Goal: Task Accomplishment & Management: Contribute content

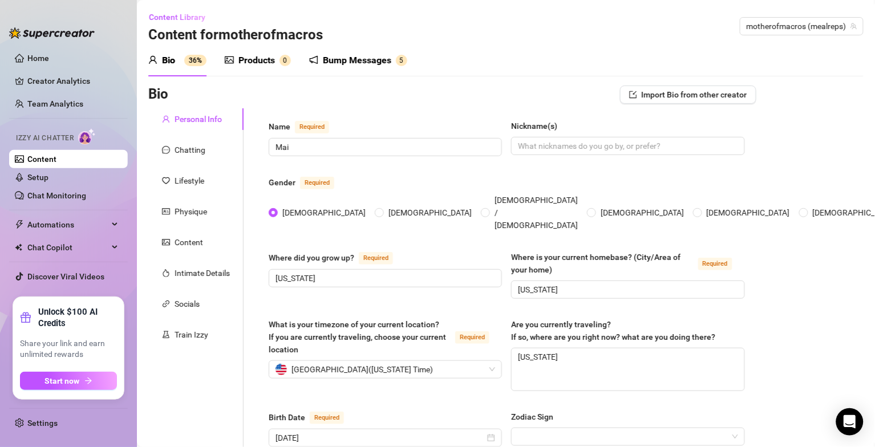
click at [37, 164] on link "Content" at bounding box center [41, 159] width 29 height 9
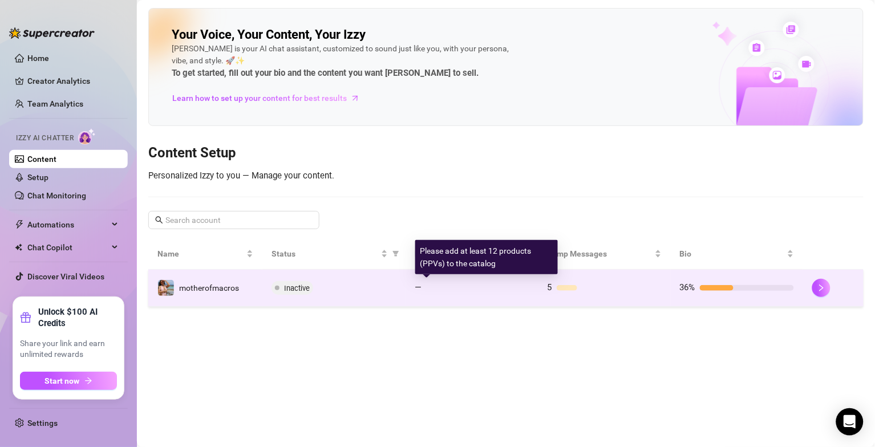
click at [470, 290] on div at bounding box center [478, 288] width 103 height 6
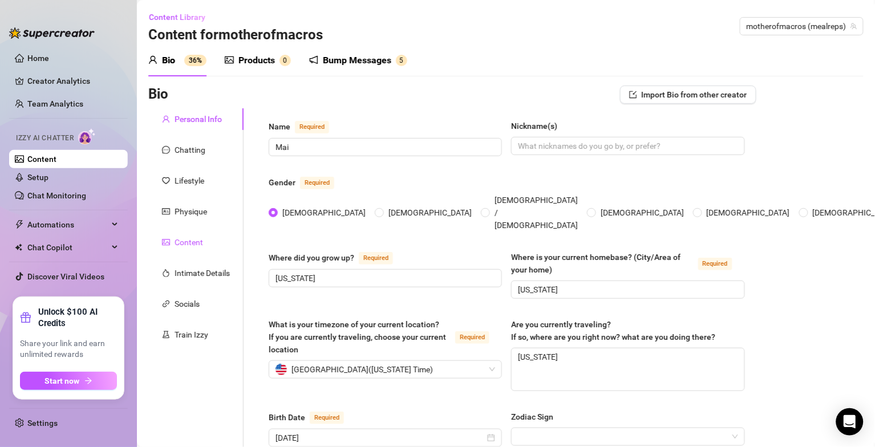
click at [189, 244] on div "Content" at bounding box center [189, 242] width 29 height 13
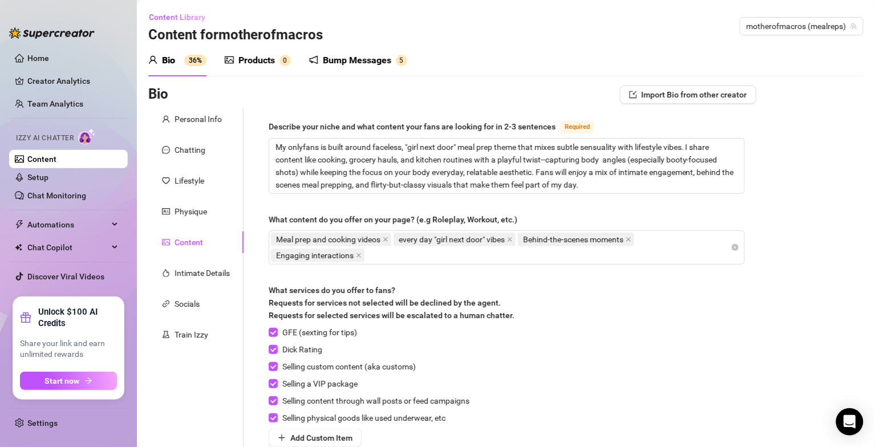
click at [589, 295] on div "What services do you offer to fans? Requests for services not selected will be …" at bounding box center [507, 305] width 476 height 42
click at [265, 55] on div "Products" at bounding box center [256, 61] width 37 height 14
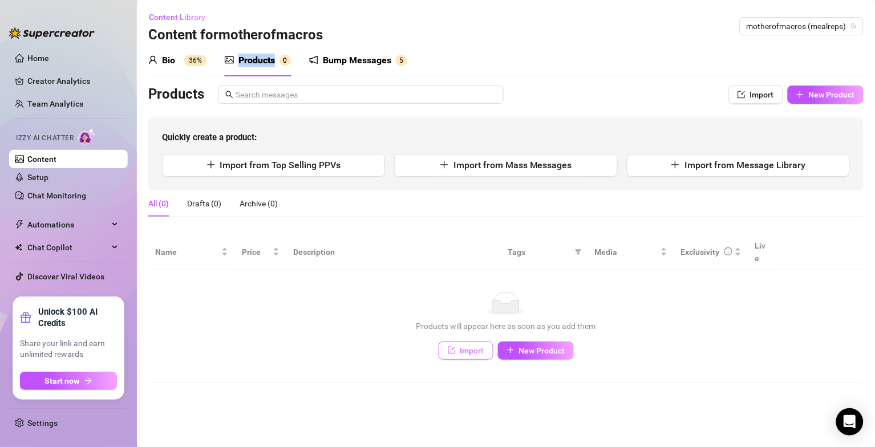
click at [478, 346] on span "Import" at bounding box center [472, 350] width 24 height 9
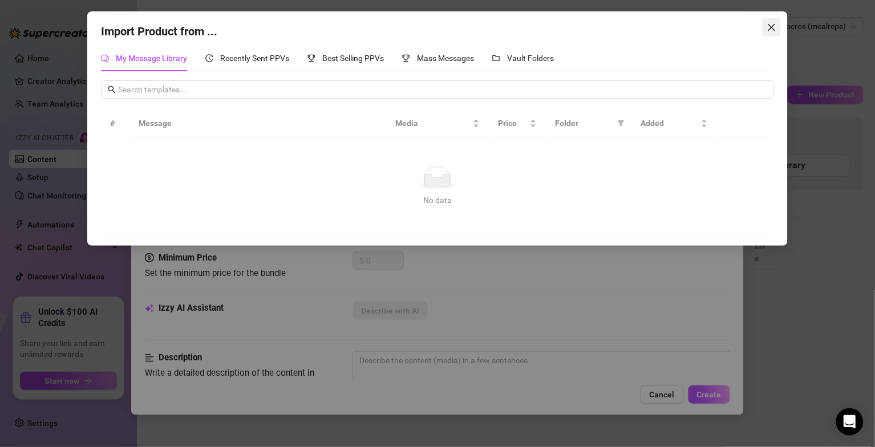
click at [773, 27] on icon "close" at bounding box center [771, 27] width 9 height 9
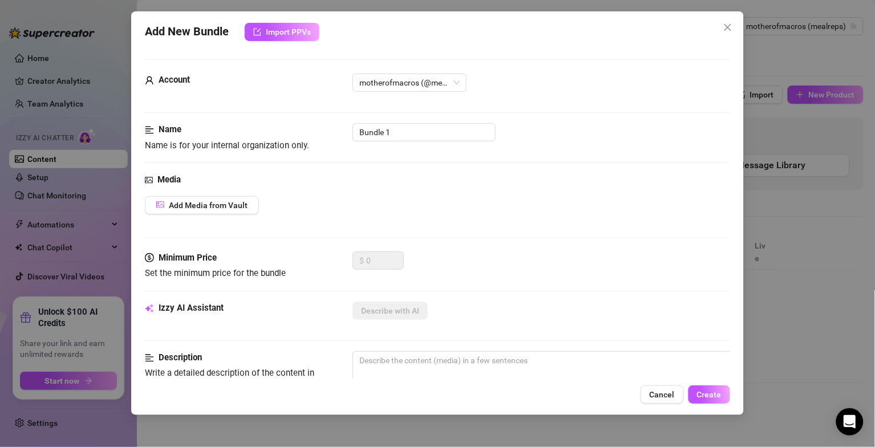
click at [372, 214] on div "Add Media from Vault" at bounding box center [437, 205] width 585 height 18
click at [293, 29] on span "Import PPVs" at bounding box center [288, 31] width 45 height 9
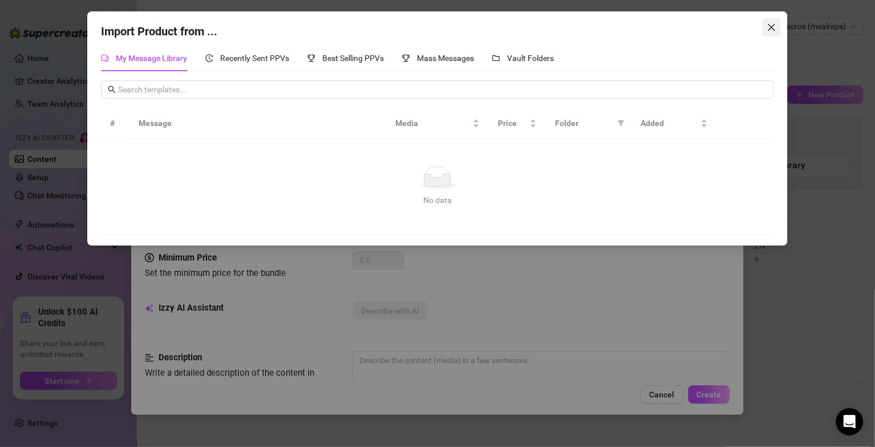
click at [768, 21] on button "Close" at bounding box center [772, 27] width 18 height 18
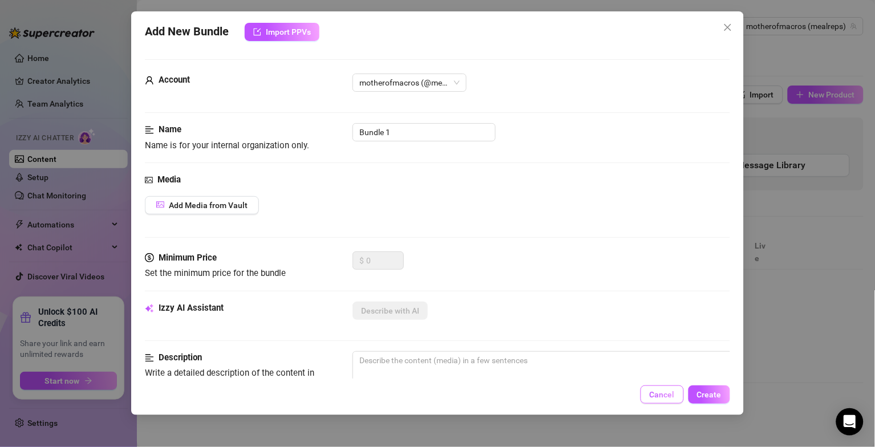
click at [676, 391] on button "Cancel" at bounding box center [661, 395] width 43 height 18
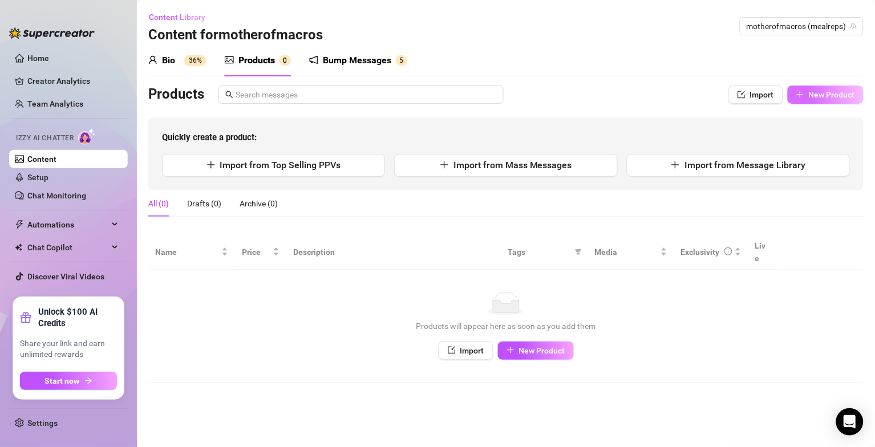
click at [789, 90] on button "New Product" at bounding box center [826, 95] width 76 height 18
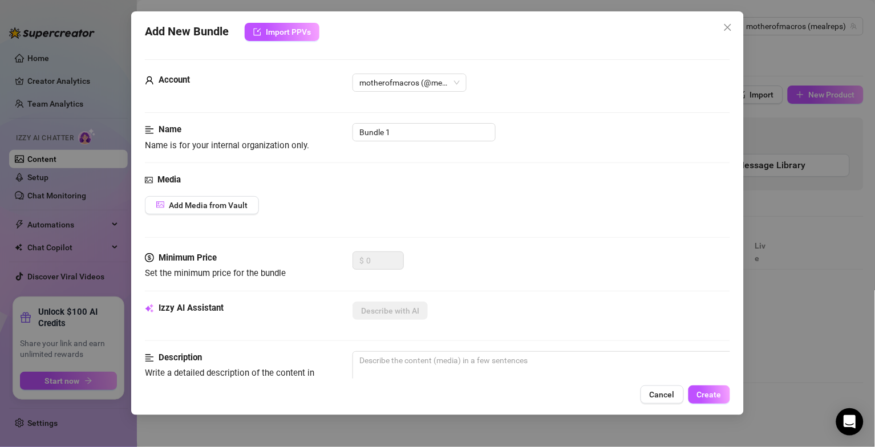
click at [804, 94] on div "Add New Bundle Import PPVs Account motherofmacros (@mealreps) Name Name is for …" at bounding box center [437, 223] width 875 height 447
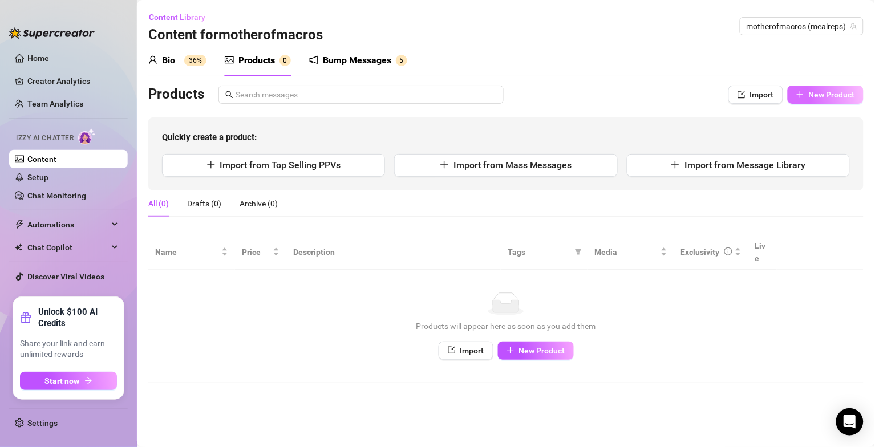
click at [828, 96] on span "New Product" at bounding box center [832, 94] width 46 height 9
type textarea "Type your message here..."
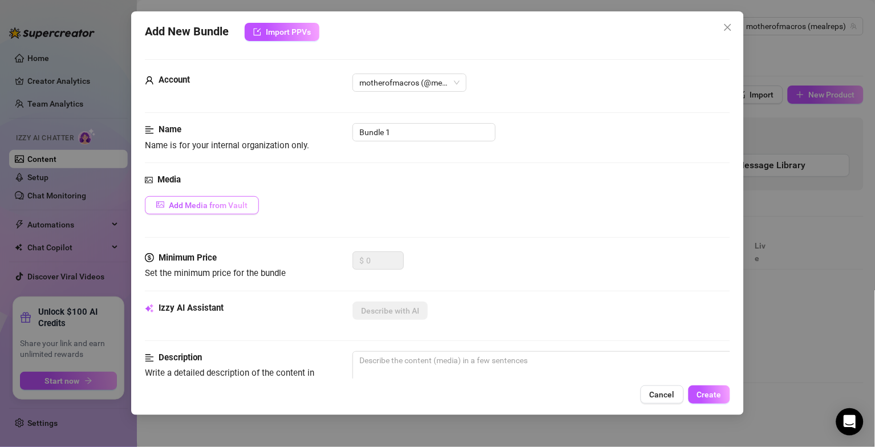
click at [245, 197] on button "Add Media from Vault" at bounding box center [202, 205] width 114 height 18
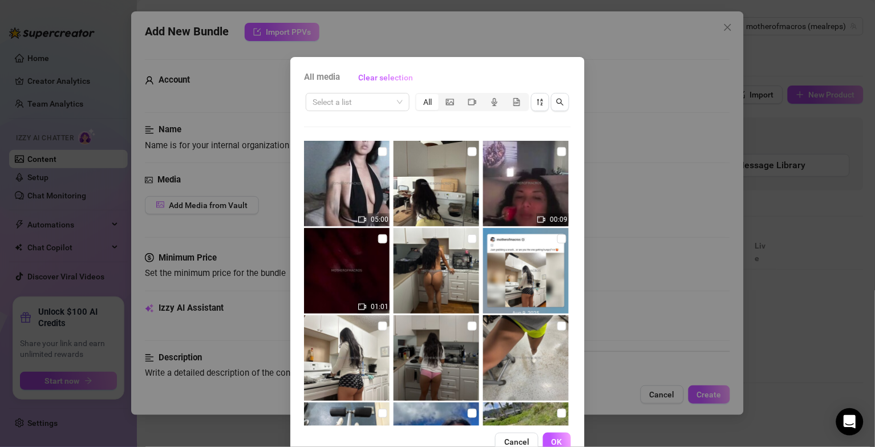
click at [566, 289] on div "All media Clear selection Select a list All 05:00 00:09 01:01 00:11 00:08 00:08…" at bounding box center [437, 259] width 294 height 405
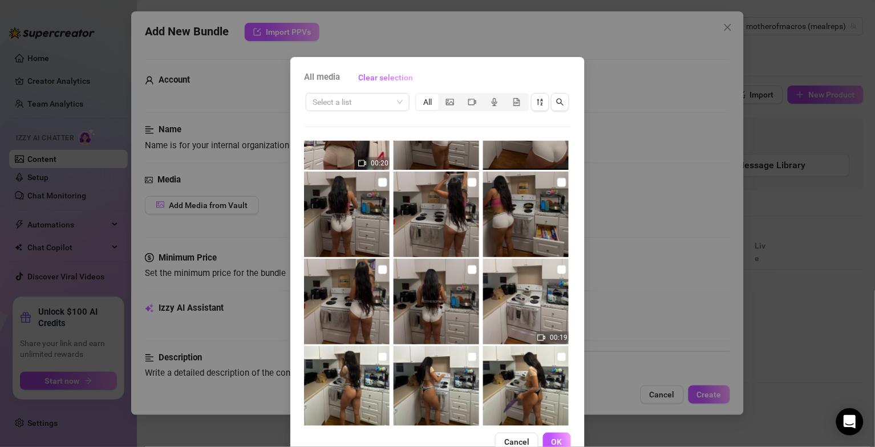
scroll to position [1040, 0]
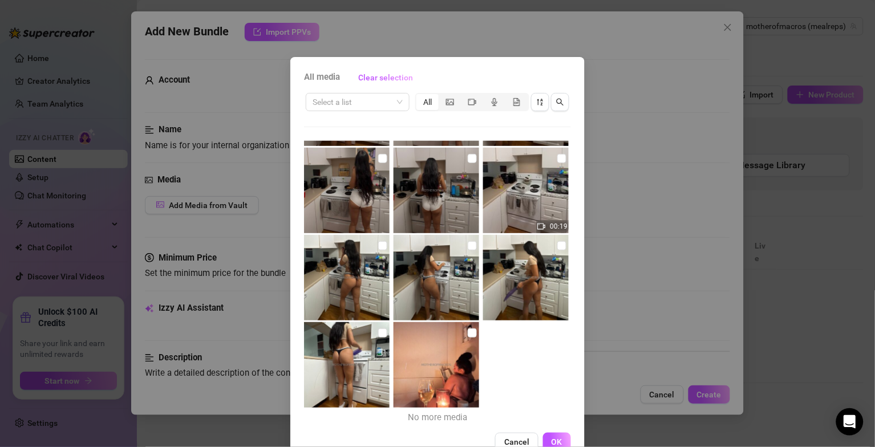
click at [530, 274] on img at bounding box center [526, 278] width 86 height 86
click at [557, 241] on input "checkbox" at bounding box center [561, 245] width 9 height 9
checkbox input "true"
click at [468, 247] on input "checkbox" at bounding box center [472, 245] width 9 height 9
checkbox input "true"
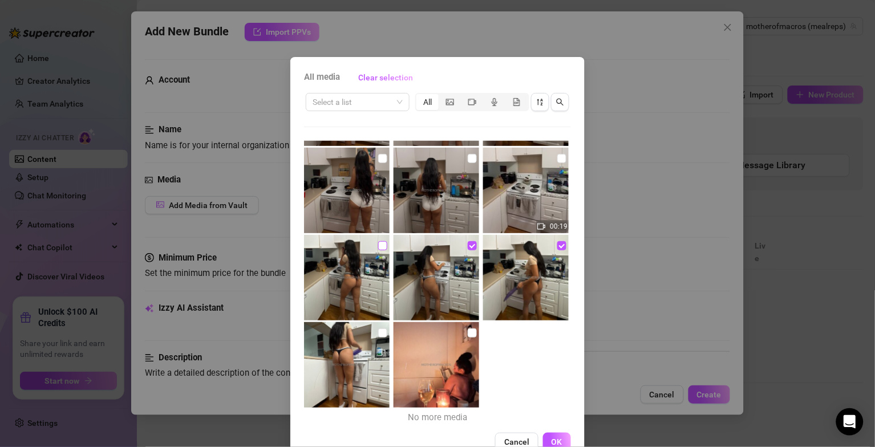
click at [378, 249] on input "checkbox" at bounding box center [382, 245] width 9 height 9
checkbox input "true"
click at [378, 331] on input "checkbox" at bounding box center [382, 333] width 9 height 9
checkbox input "true"
click at [551, 441] on span "OK" at bounding box center [556, 441] width 11 height 9
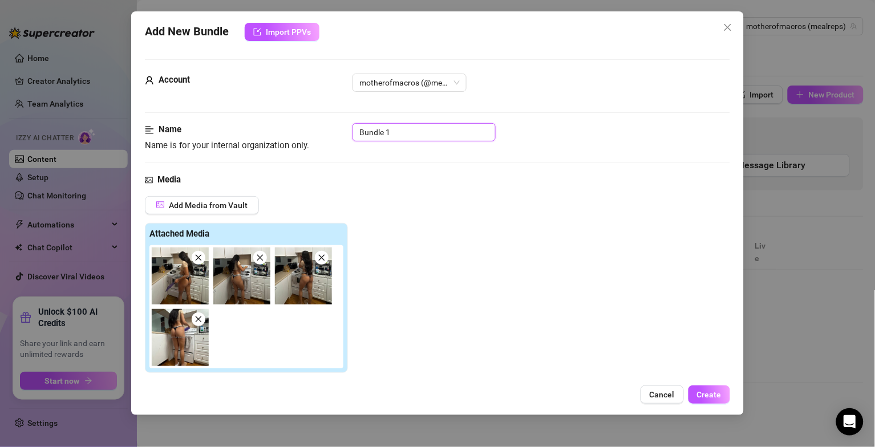
click at [415, 137] on input "Bundle 1" at bounding box center [423, 132] width 143 height 18
type input "I"
type input "a"
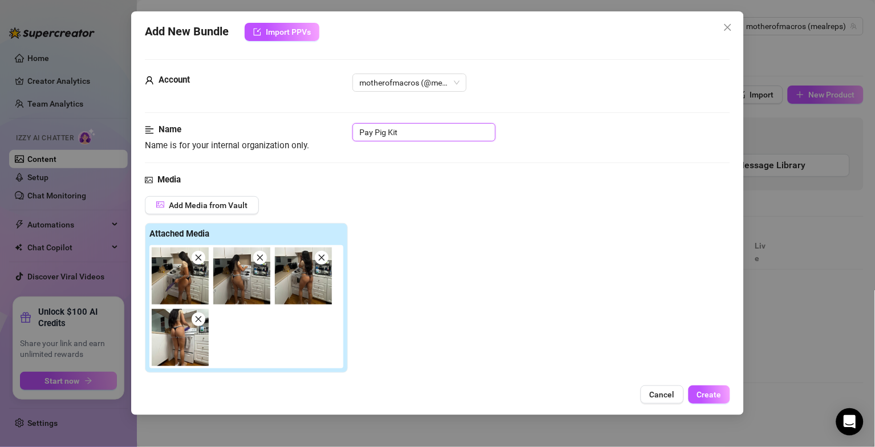
type input "Pay Pig Kit"
click at [446, 213] on div "Add Media from Vault Attached Media Tag Collaborators @ Tag creator" at bounding box center [437, 316] width 585 height 241
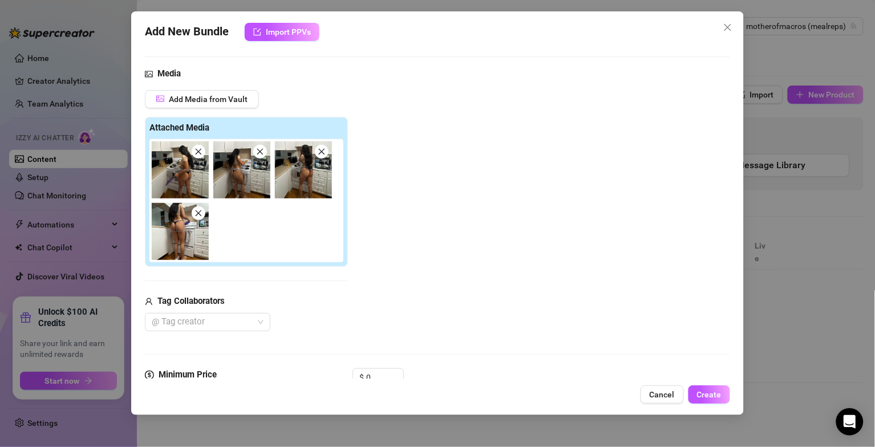
scroll to position [110, 0]
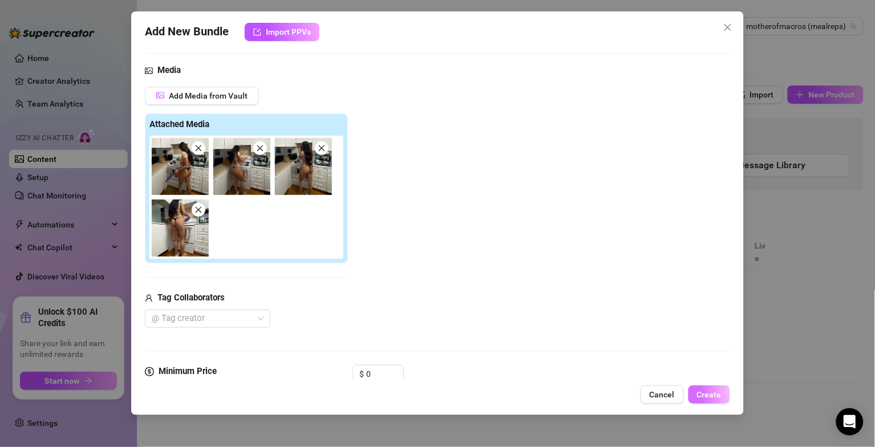
click at [709, 398] on span "Create" at bounding box center [709, 394] width 25 height 9
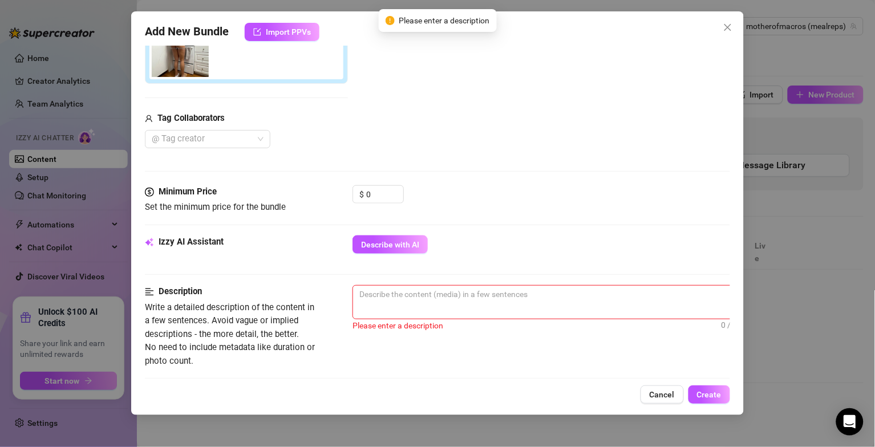
scroll to position [301, 0]
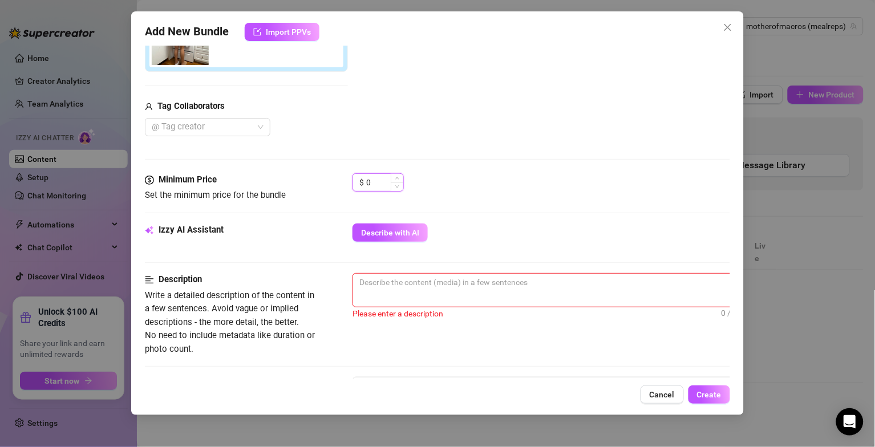
click at [373, 184] on input "0" at bounding box center [384, 182] width 37 height 17
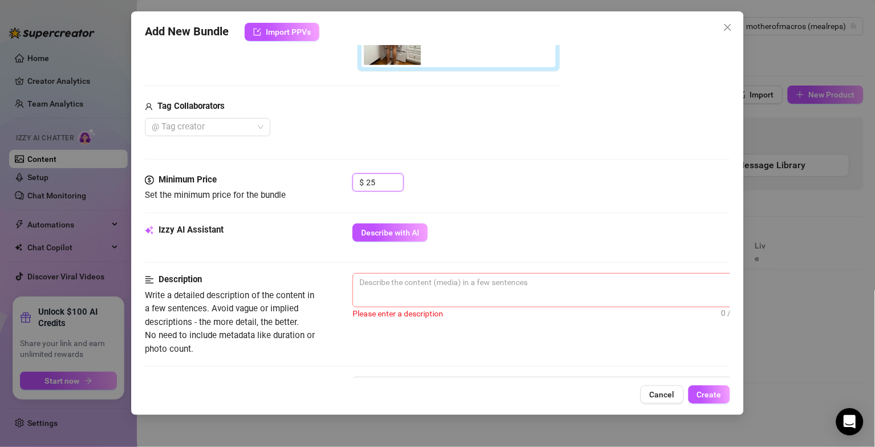
type input "25"
click at [391, 290] on textarea at bounding box center [552, 282] width 398 height 17
type textarea "T"
type textarea "Tr"
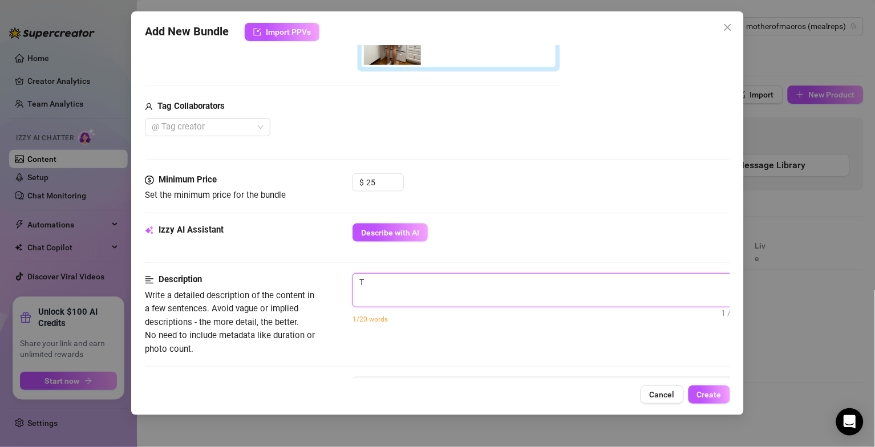
type textarea "Tr"
type textarea "Tri"
type textarea "Trib"
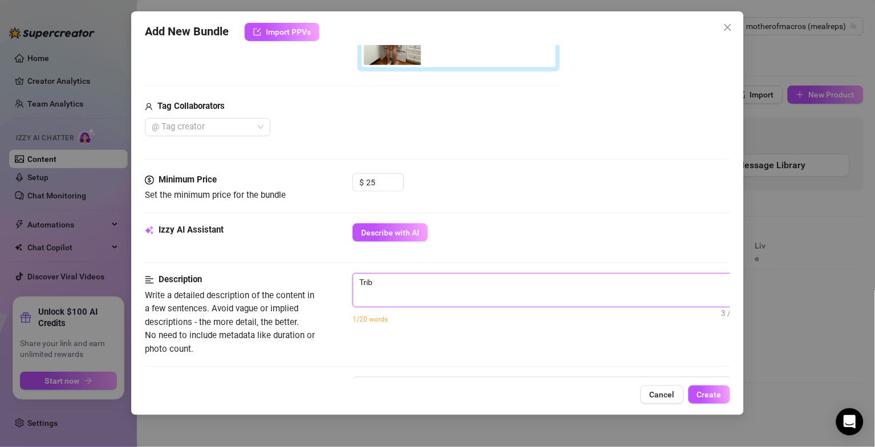
type textarea "Tribu"
type textarea "Tribut"
type textarea "Tribute"
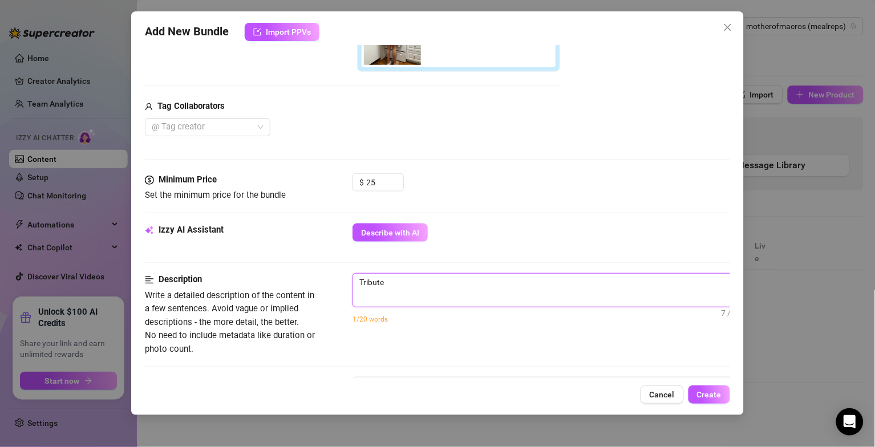
type textarea "Tribute"
type textarea "Tribute s"
type textarea "Tribute st"
type textarea "Tribute sta"
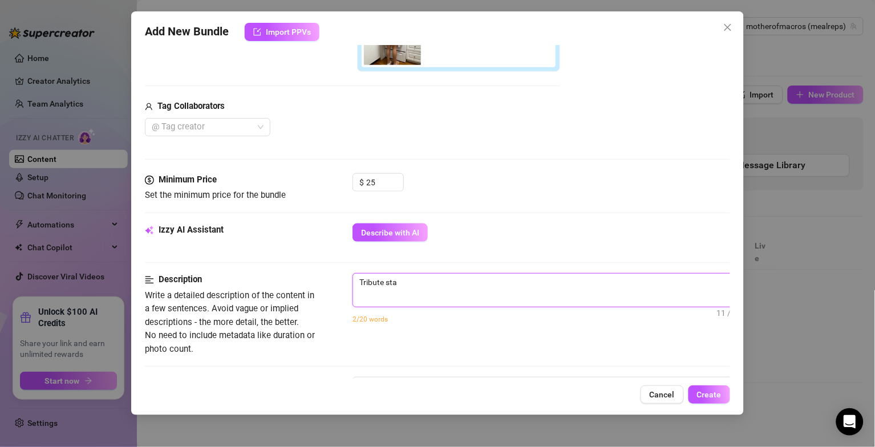
type textarea "Tribute star"
type textarea "Tribute start"
type textarea "Tribute starts"
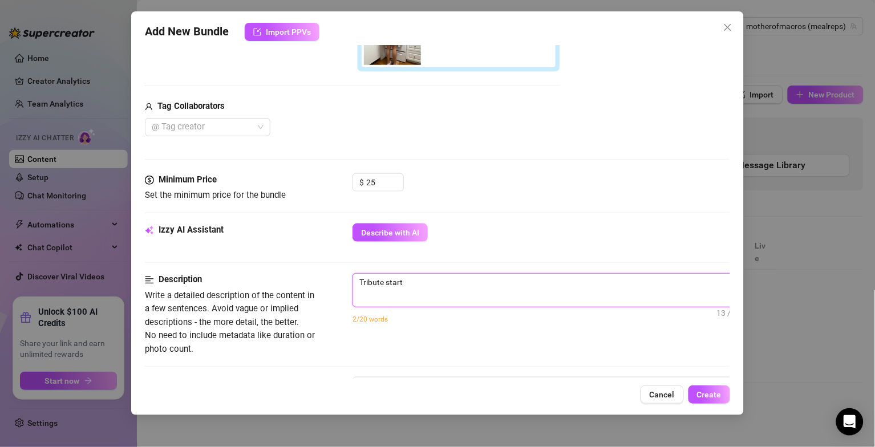
type textarea "Tribute starts"
type textarea "Tribute starts a"
type textarea "Tribute starts at"
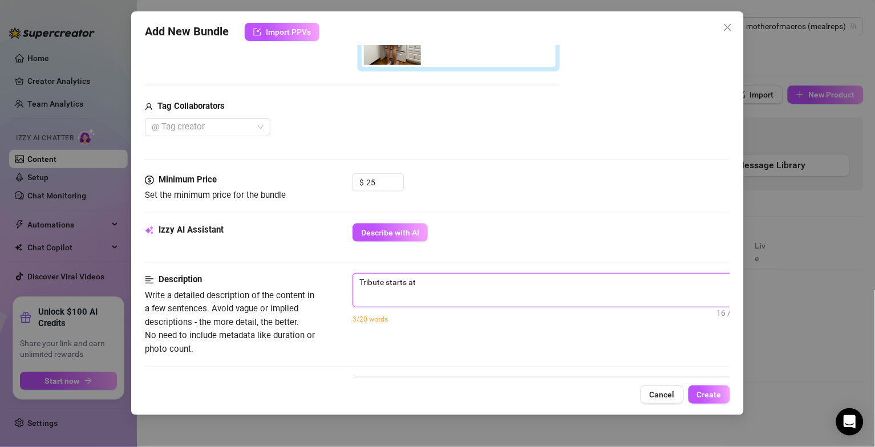
type textarea "Tribute starts at"
type textarea "Tribute starts at %"
type textarea "Tribute starts at %2"
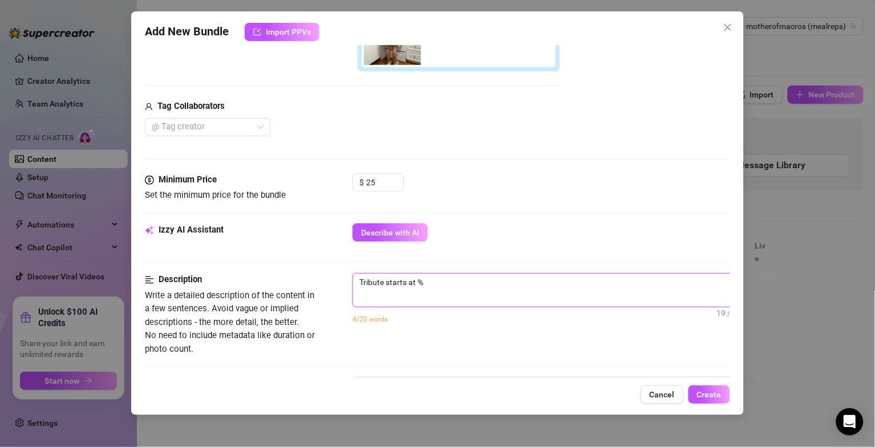
type textarea "Tribute starts at %2"
type textarea "Tribute starts at %"
type textarea "Tribute starts at"
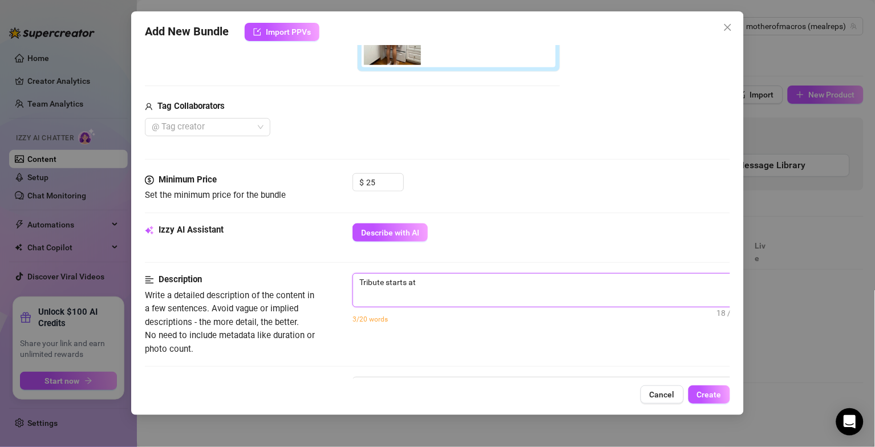
type textarea "Tribute starts at $"
type textarea "Tribute starts at $2"
type textarea "Tribute starts at $25"
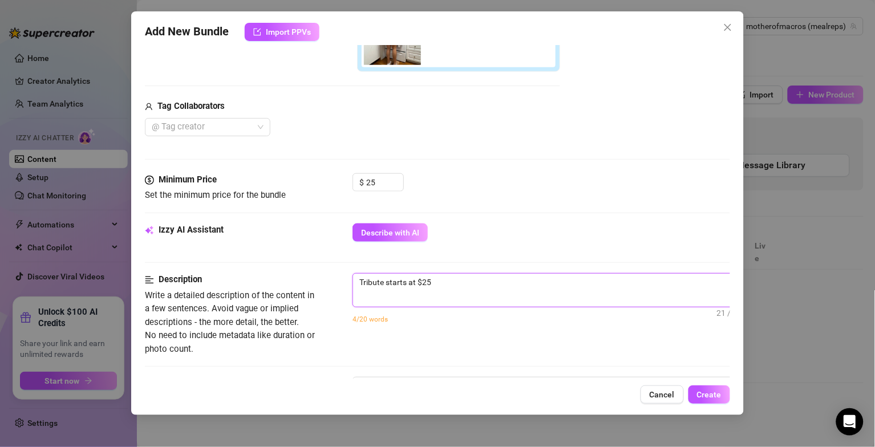
type textarea "Tribute starts at $25"
type textarea "Tribute starts at $25 i"
type textarea "Tribute starts at $25 if"
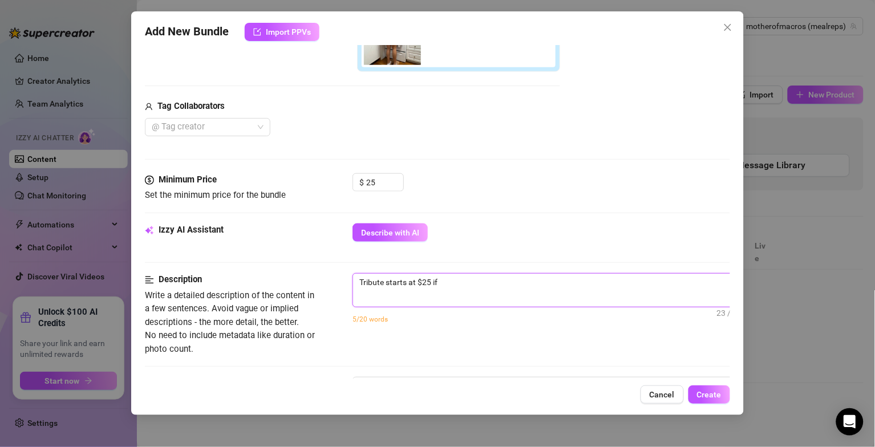
type textarea "Tribute starts at $25 if"
type textarea "Tribute starts at $25 if y"
type textarea "Tribute starts at $25 if yo"
type textarea "Tribute starts at $25 if you"
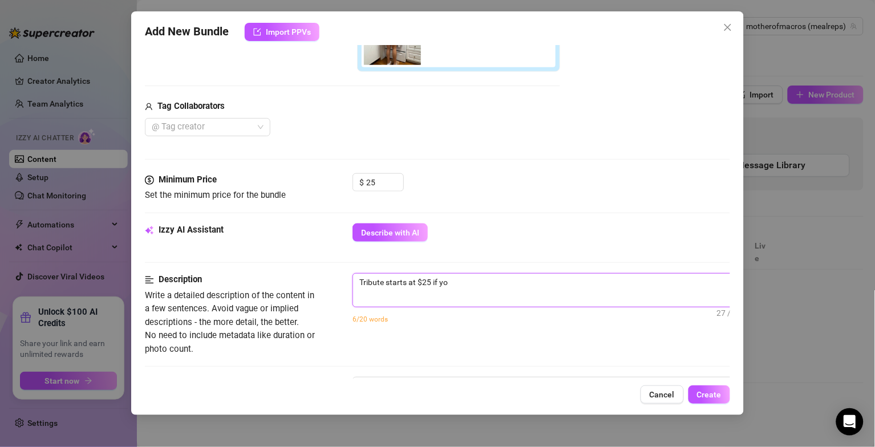
type textarea "Tribute starts at $25 if you"
type textarea "Tribute starts at $25 if you w"
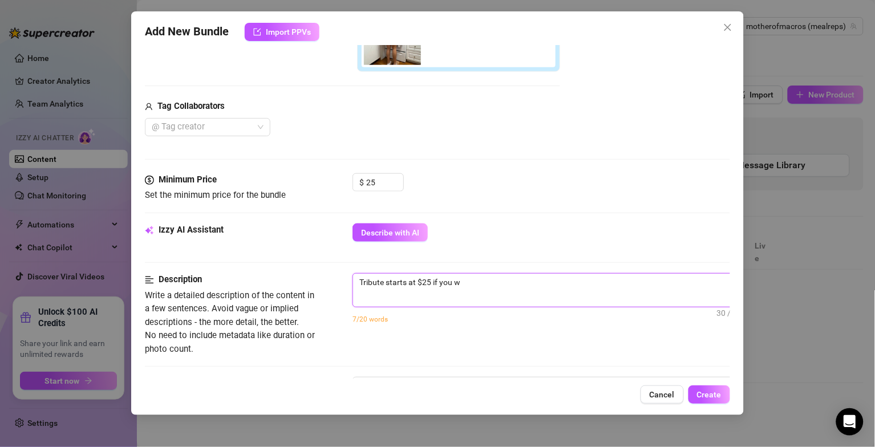
type textarea "Tribute starts at $25 if you wa"
type textarea "Tribute starts at $25 if you wan"
type textarea "Tribute starts at $25 if you [PERSON_NAME]"
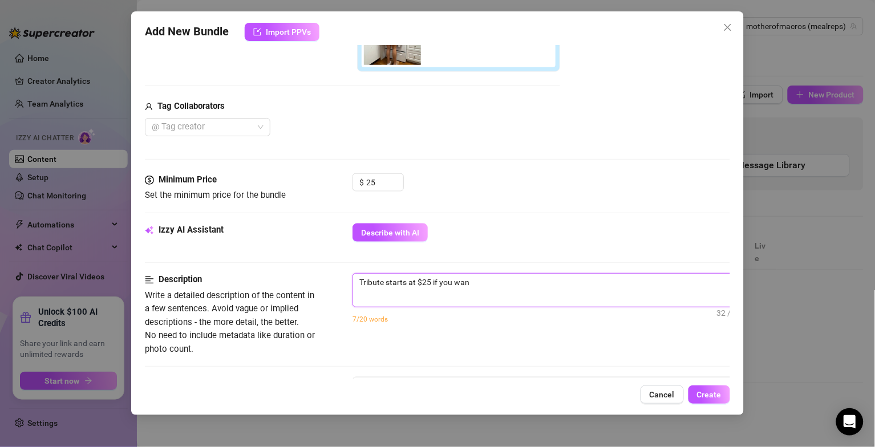
type textarea "Tribute starts at $25 if you [PERSON_NAME]"
type textarea "Tribute starts at $25 if you wanna"
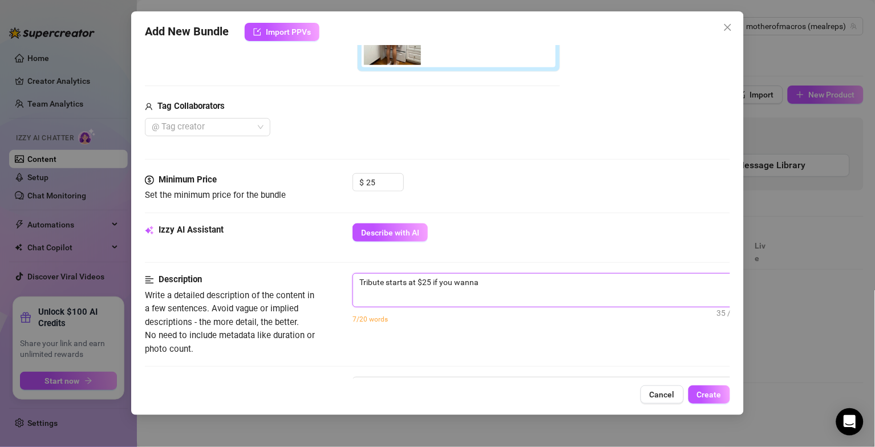
type textarea "Tribute starts at $25 if you wanna s"
type textarea "Tribute starts at $25 if you wanna st"
type textarea "Tribute starts at $25 if you wanna sta"
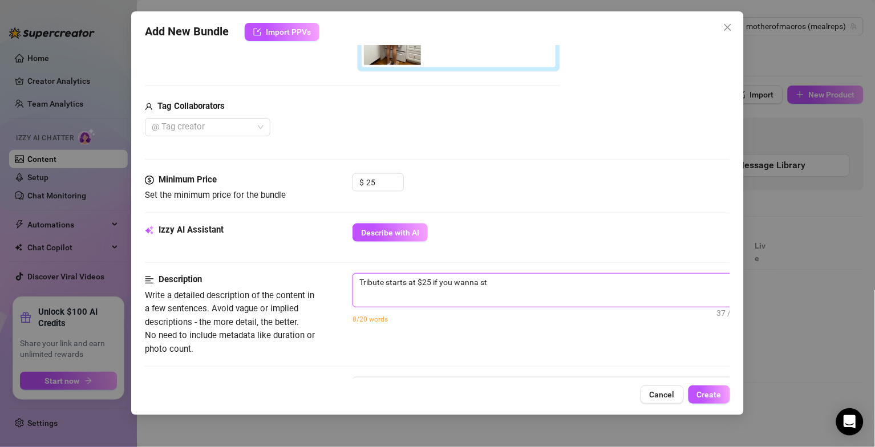
type textarea "Tribute starts at $25 if you wanna sta"
type textarea "Tribute starts at $25 if you wanna stay"
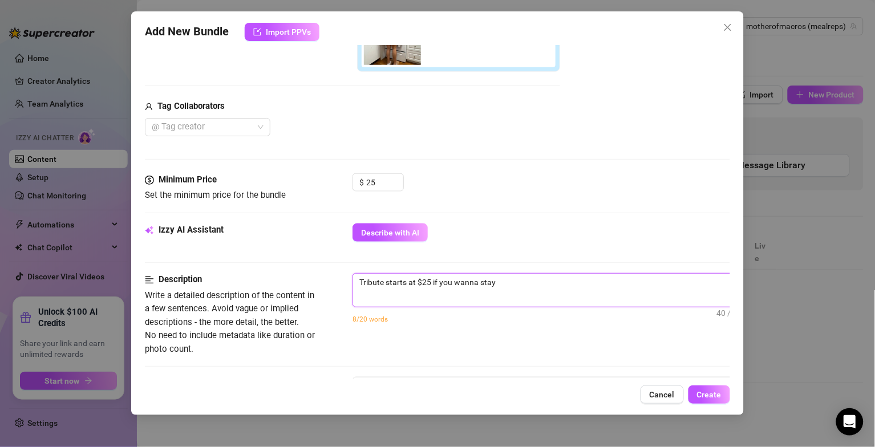
type textarea "Tribute starts at $25 if you wanna stay u"
type textarea "Tribute starts at $25 if you wanna stay us"
type textarea "Tribute starts at $25 if you wanna stay use"
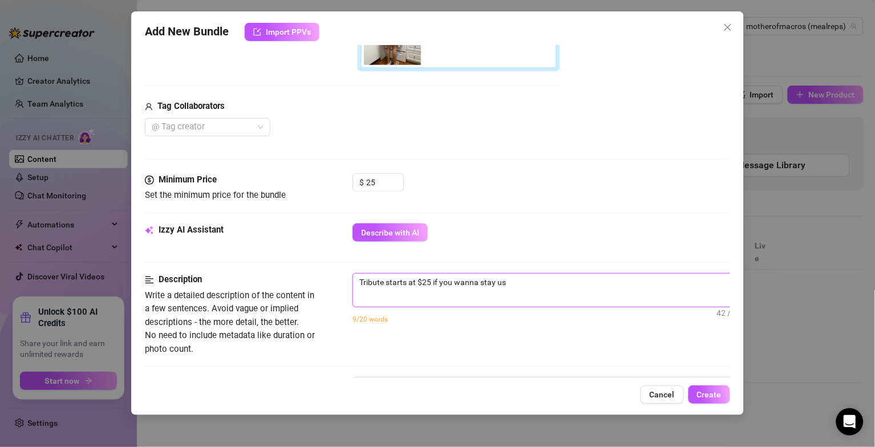
type textarea "Tribute starts at $25 if you wanna stay use"
type textarea "Tribute starts at $25 if you wanna stay usef"
type textarea "Tribute starts at $25 if you wanna stay usefu"
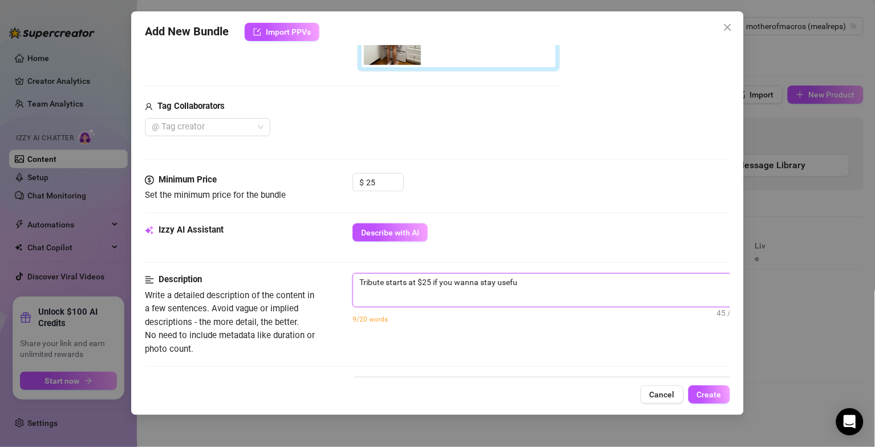
type textarea "Tribute starts at $25 if you wanna stay useful"
click at [475, 250] on div "Izzy AI Assistant Describe with AI" at bounding box center [437, 238] width 585 height 29
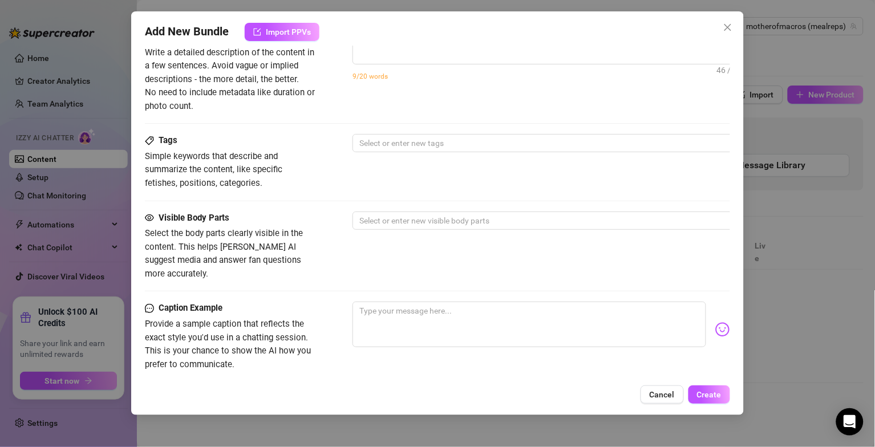
scroll to position [548, 0]
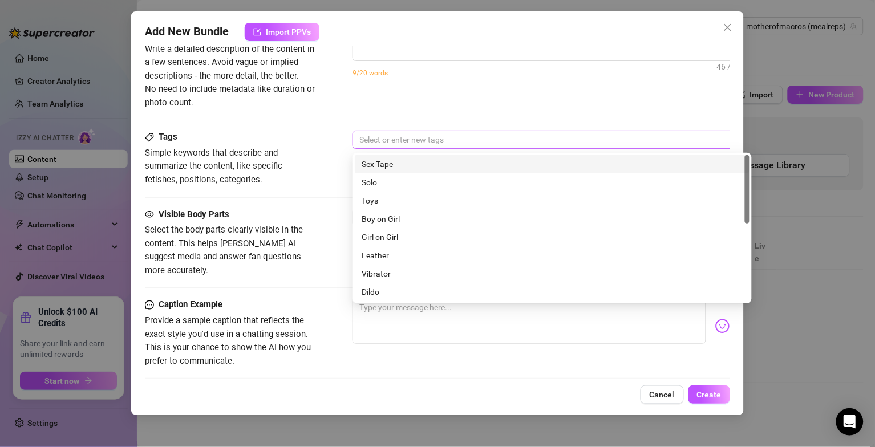
click at [586, 147] on div at bounding box center [546, 140] width 383 height 16
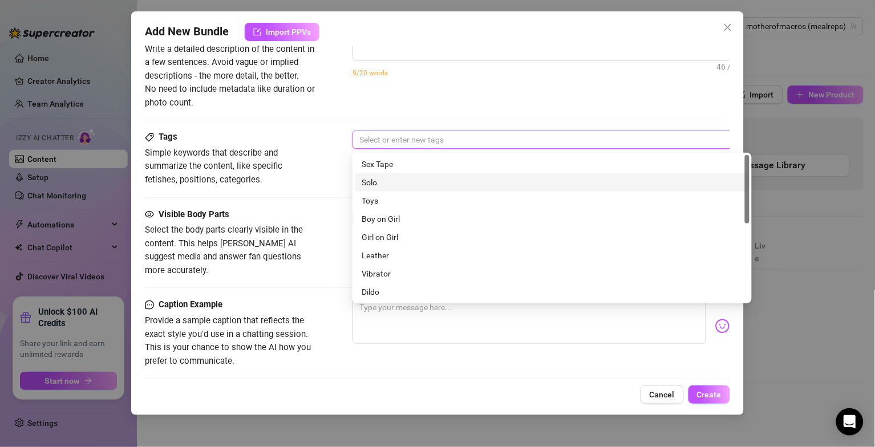
click at [490, 179] on div "Solo" at bounding box center [552, 182] width 381 height 13
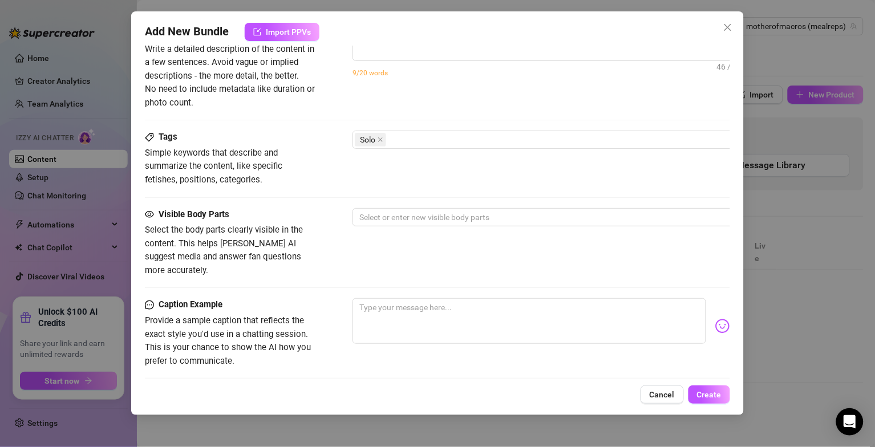
click at [513, 100] on div "Description Write a detailed description of the content in a few sentences. Avo…" at bounding box center [437, 68] width 585 height 83
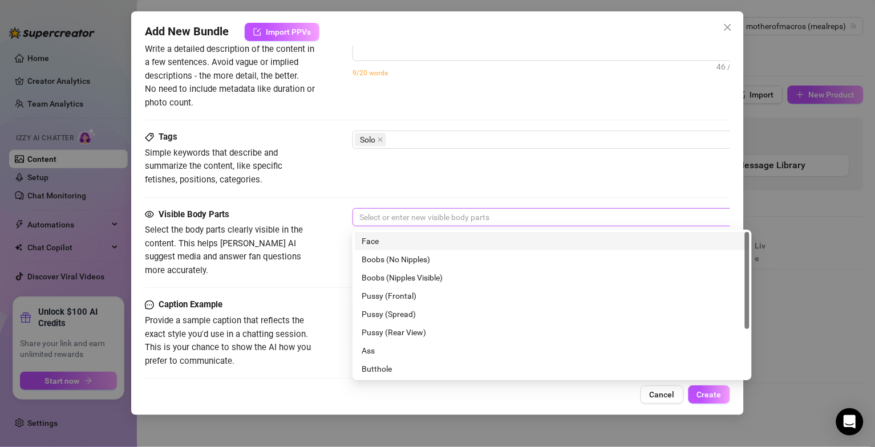
click at [473, 216] on div at bounding box center [546, 217] width 383 height 16
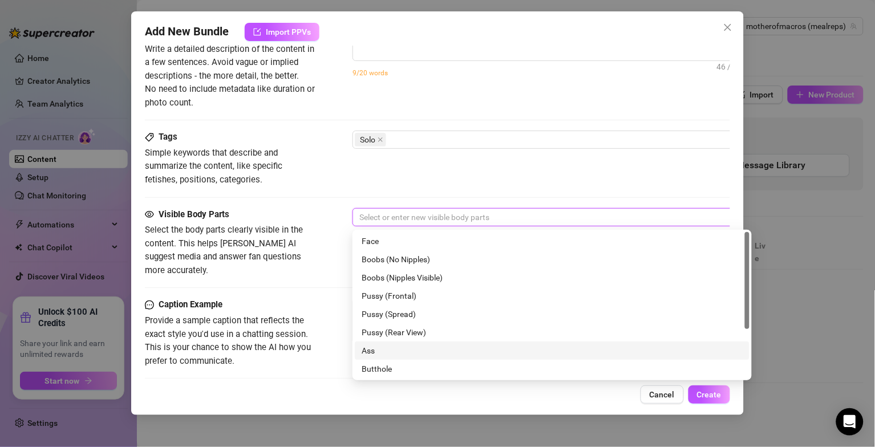
click at [384, 348] on div "Ass" at bounding box center [552, 350] width 381 height 13
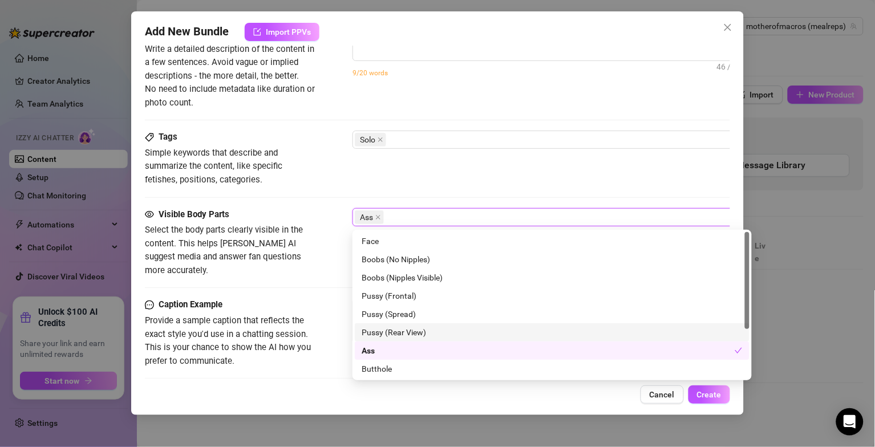
click at [314, 298] on div "Caption Example" at bounding box center [230, 305] width 171 height 14
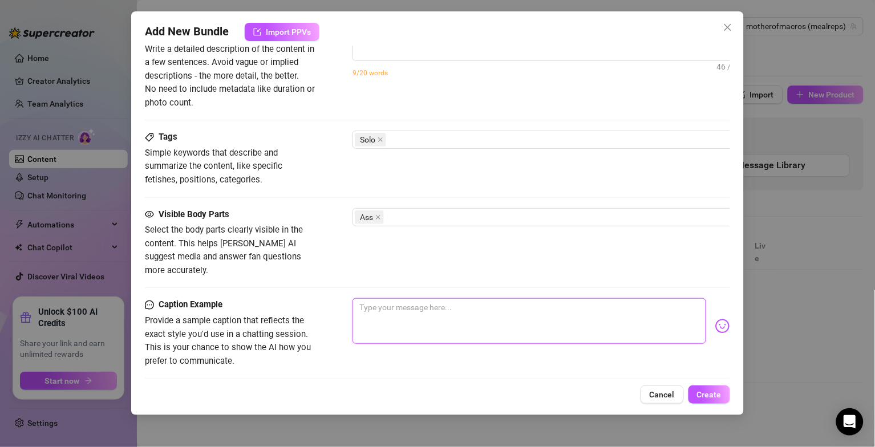
click at [392, 300] on textarea at bounding box center [529, 321] width 354 height 46
type textarea "H"
type textarea "He"
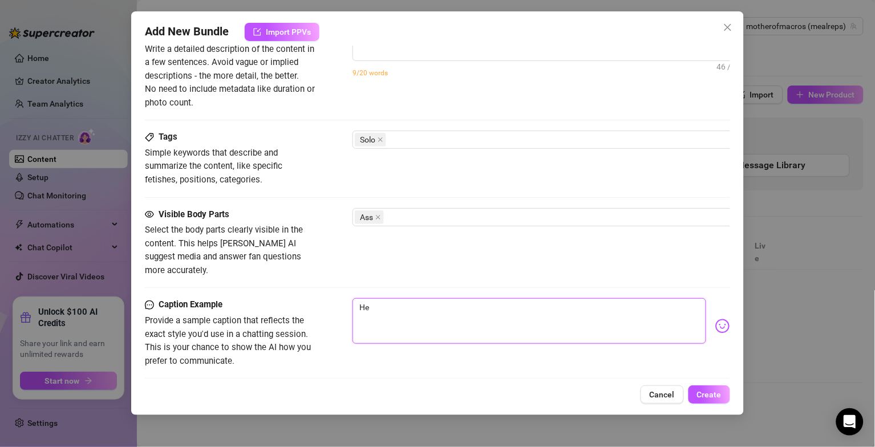
type textarea "Hey"
type textarea "Hey b"
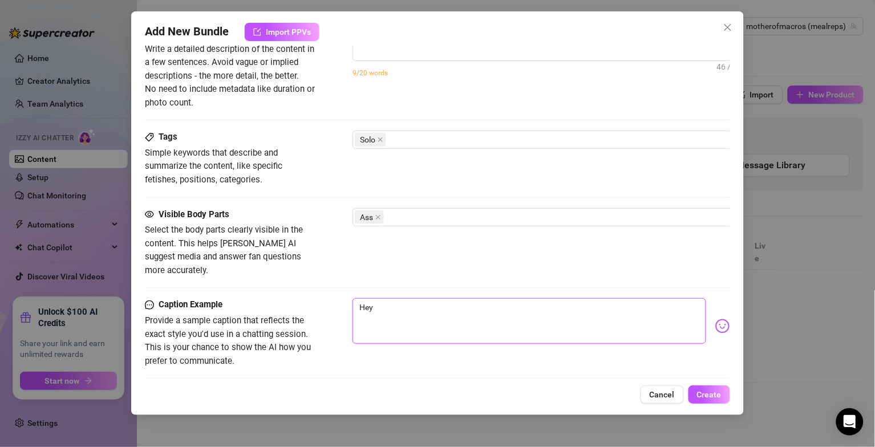
type textarea "Hey b"
type textarea "Hey ba"
type textarea "Hey bab"
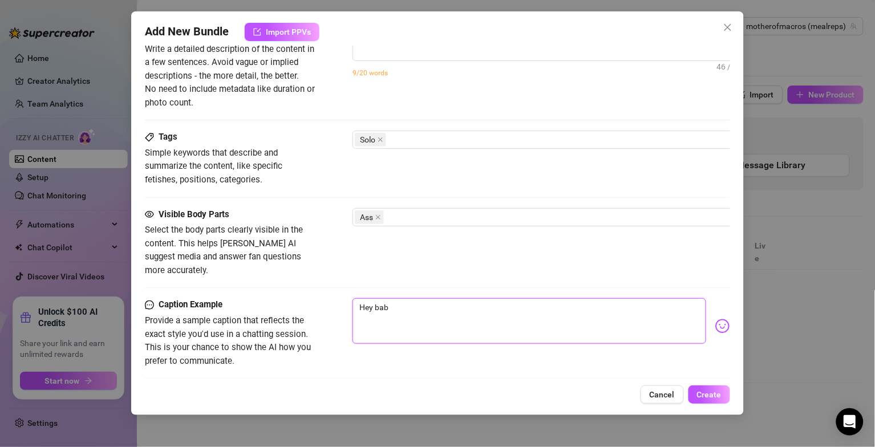
type textarea "Hey babe"
click at [715, 319] on img at bounding box center [722, 326] width 15 height 15
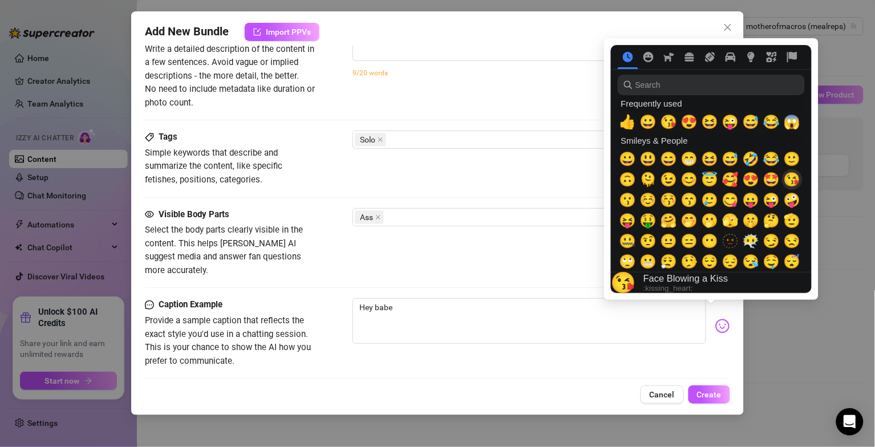
click at [788, 184] on span "😘" at bounding box center [792, 180] width 17 height 16
type textarea "Hey babe😘"
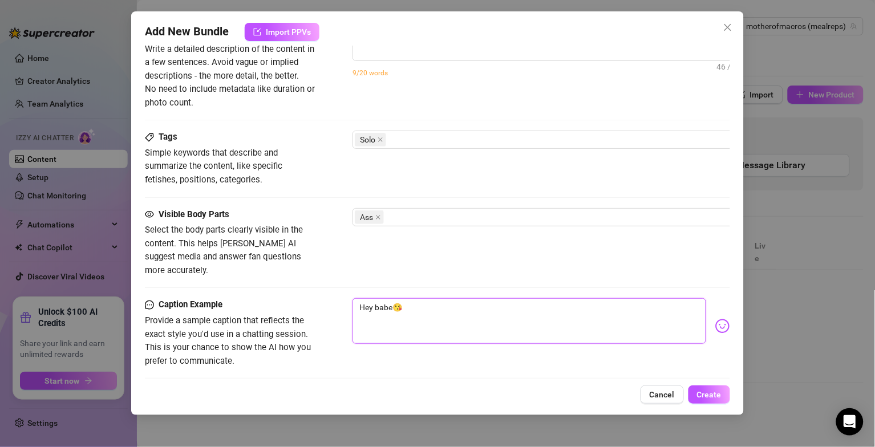
click at [535, 298] on textarea "Hey babe😘" at bounding box center [529, 321] width 354 height 46
type textarea "Hey babe😘"
type textarea "Hey babe😘 A"
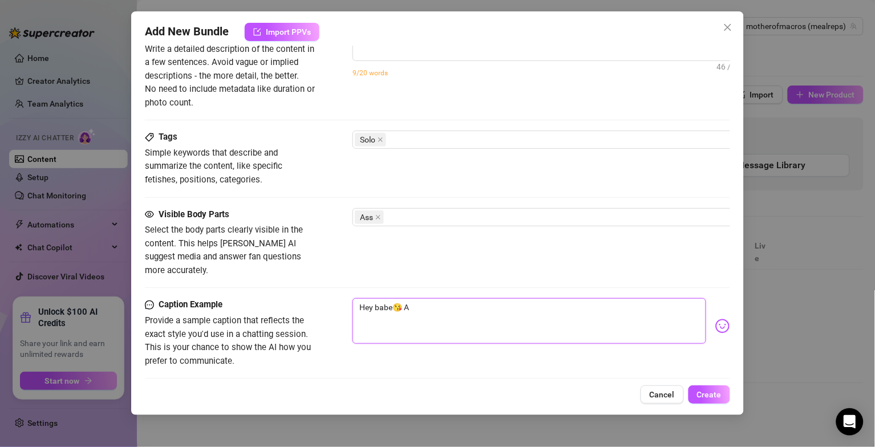
type textarea "Hey babe😘 Ar"
type textarea "Hey babe😘 Are"
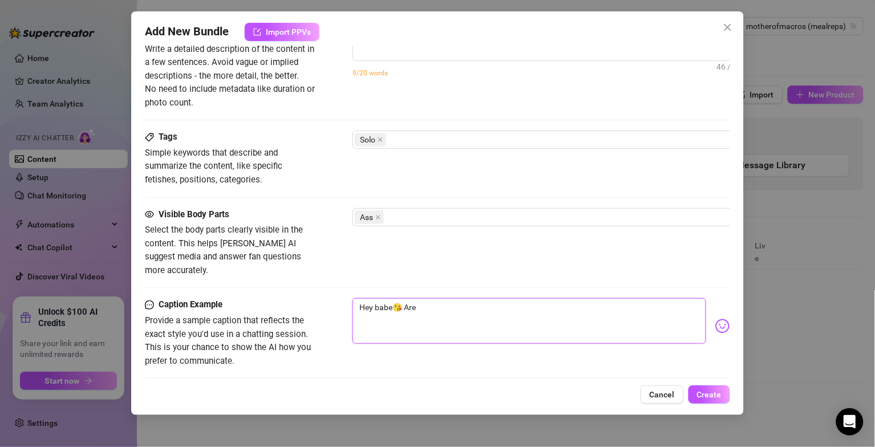
type textarea "Hey babe😘 Are"
type textarea "Hey babe😘 Are y"
type textarea "Hey babe😘 Are yo"
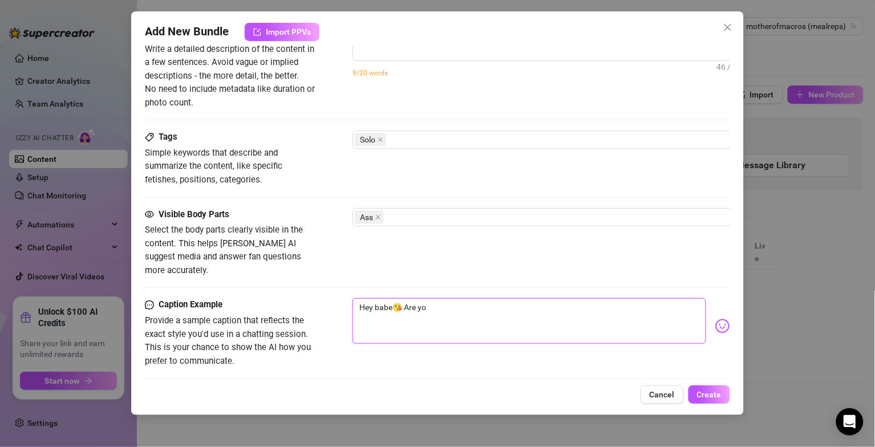
type textarea "Hey babe😘 Are you"
type textarea "Hey babe😘 Are you k"
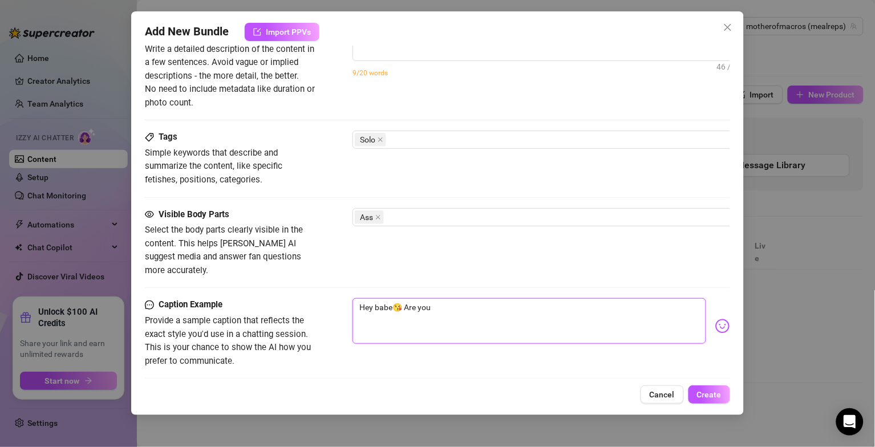
type textarea "Hey babe😘 Are you k"
type textarea "Hey babe😘 Are you"
type textarea "Hey babe😘 Are you j"
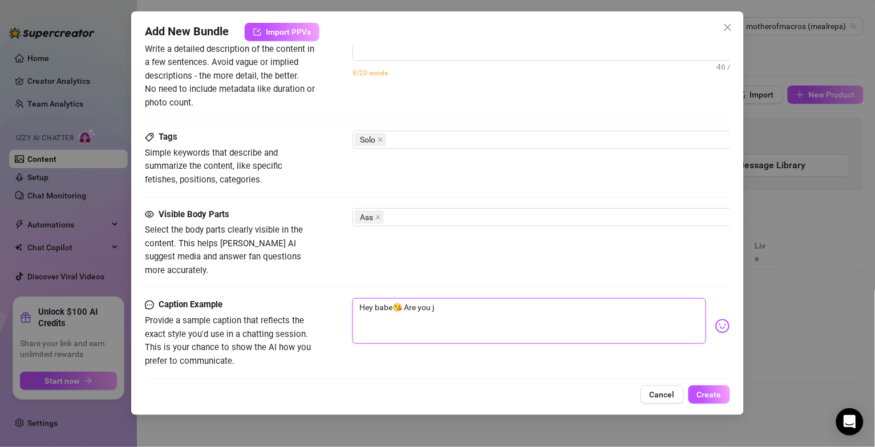
type textarea "Hey babe😘 Are you ju"
type textarea "Hey babe😘 Are you jus"
type textarea "Hey babe😘 Are you just"
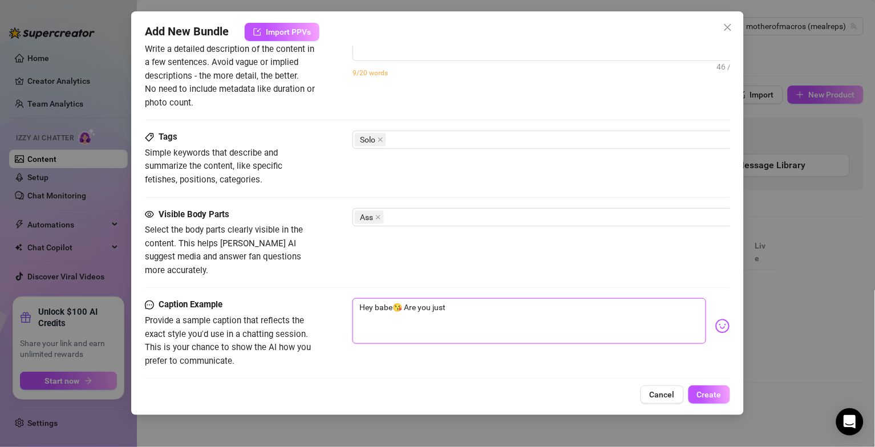
type textarea "Hey babe😘 Are you just"
type textarea "Hey babe😘 Are you just w"
type textarea "Hey babe😘 Are you just wa"
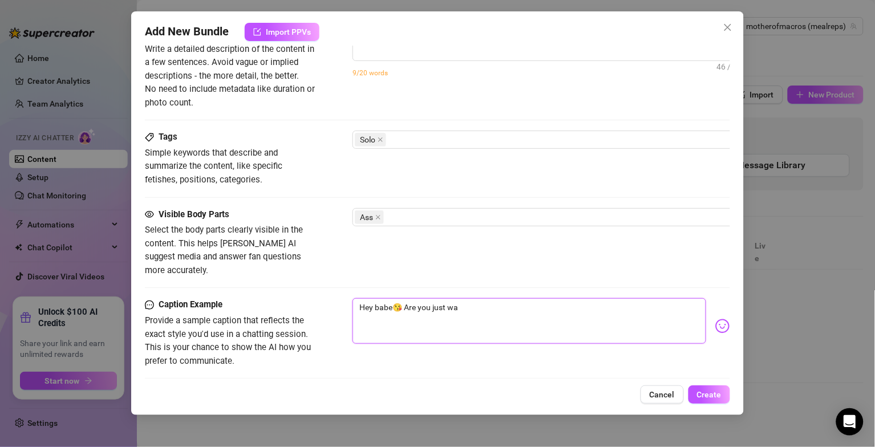
type textarea "Hey babe😘 Are you just wat"
type textarea "Hey babe😘 Are you just watc"
type textarea "Hey babe😘 Are you just watch"
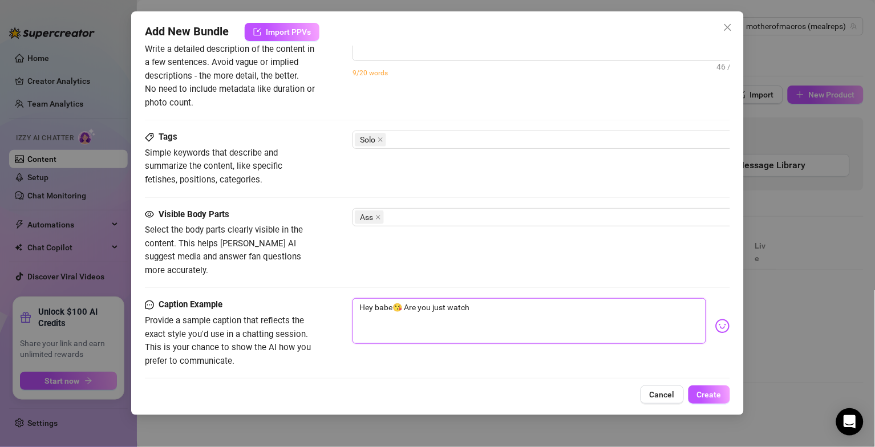
type textarea "Hey babe😘 Are you just watchi"
type textarea "Hey babe😘 Are you just watchin"
type textarea "Hey babe😘 Are you just watching"
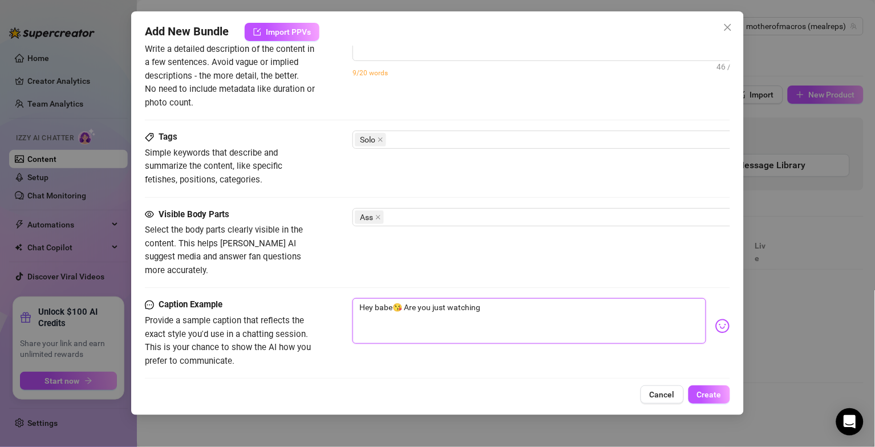
type textarea "Hey babe😘 Are you just watching"
type textarea "Hey babe😘 Are you just watching m"
type textarea "Hey babe😘 Are you just watching me"
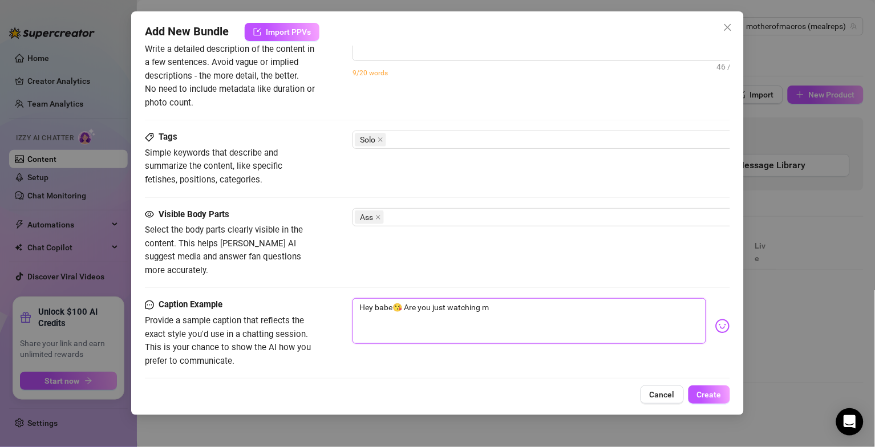
type textarea "Hey babe😘 Are you just watching me"
type textarea "Hey babe😘 Are you just watching me c"
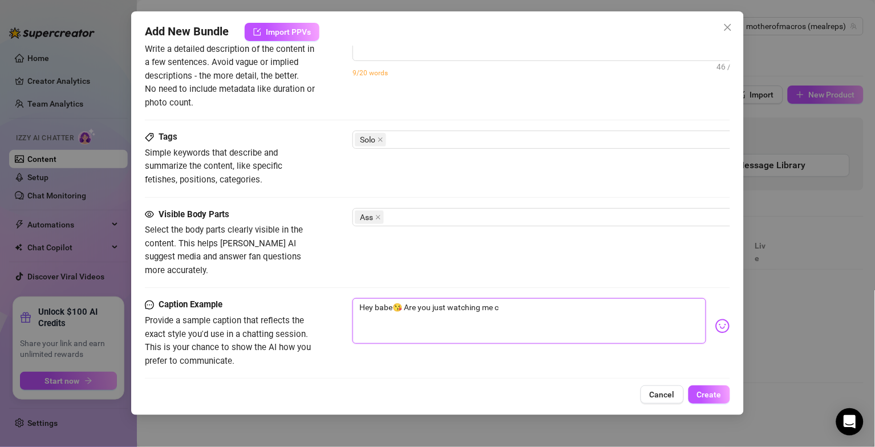
type textarea "Hey babe😘 Are you just watching me co"
type textarea "Hey babe😘 Are you just watching me coo"
type textarea "Hey babe😘 Are you just watching me cook"
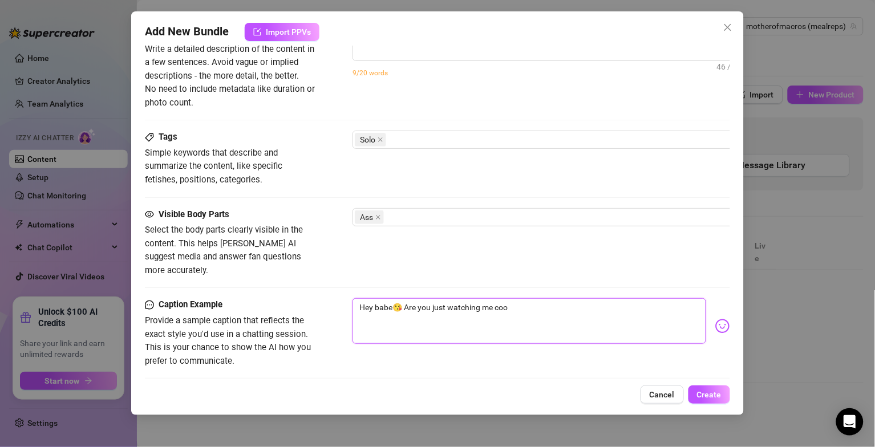
type textarea "Hey babe😘 Are you just watching me cook"
type textarea "Hey babe😘 Are you just watching me cook."
type textarea "Hey babe😘 Are you just watching me cook.."
type textarea "Hey babe😘 Are you just watching me cook..."
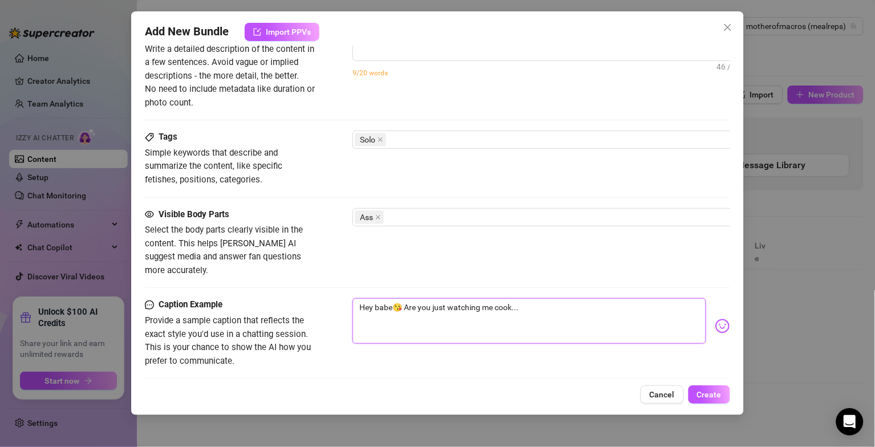
type textarea "Hey babe😘 Are you just watching me cook..."
type textarea "Hey babe😘 Are you just watching me cook... o"
type textarea "Hey babe😘 Are you just watching me cook... or"
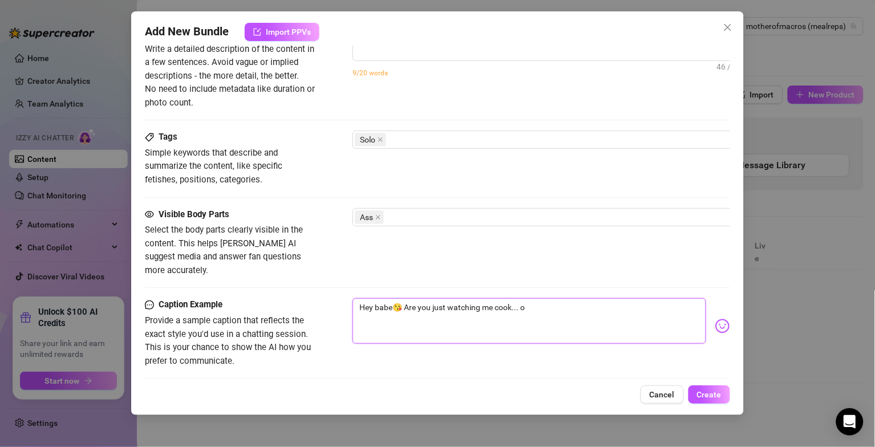
type textarea "Hey babe😘 Are you just watching me cook... or"
type textarea "Hey babe😘 Are you just watching me cook... or a"
type textarea "Hey babe😘 Are you just watching me cook... or ar"
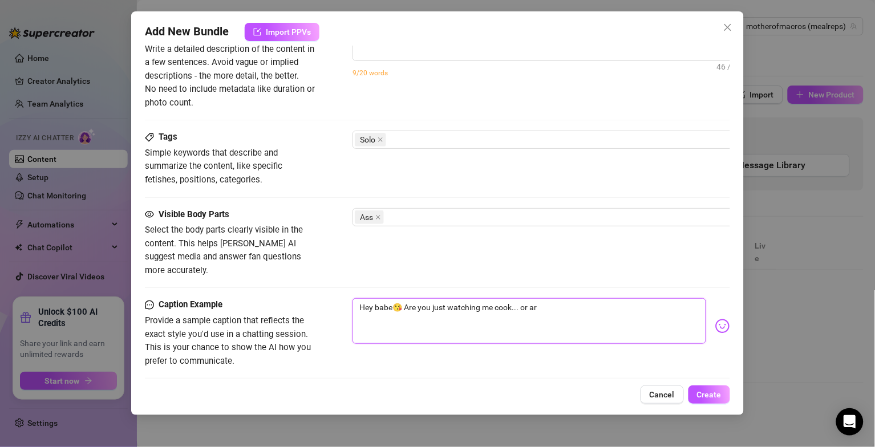
type textarea "Hey babe😘 Are you just watching me cook... or ar"
type textarea "Hey babe😘 Are you just watching me cook... or are"
type textarea "Hey babe😘 Are you just watching me cook... or are y"
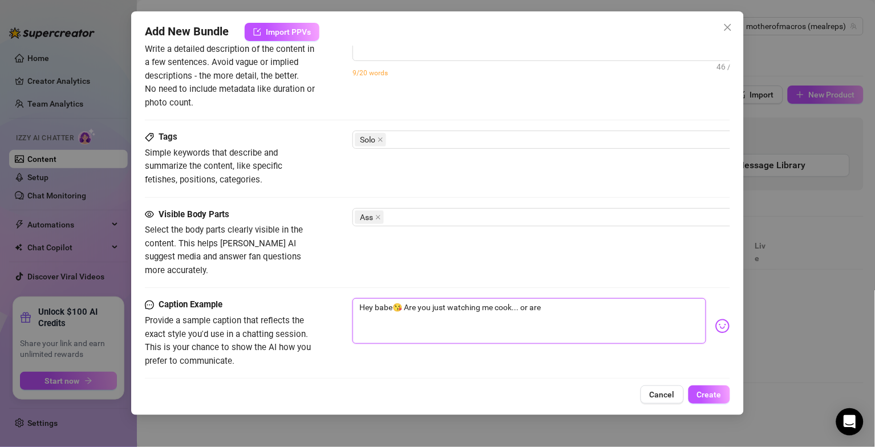
type textarea "Hey babe😘 Are you just watching me cook... or are y"
type textarea "Hey babe😘 Are you just watching me cook... or are yo"
type textarea "Hey babe😘 Are you just watching me cook... or are you"
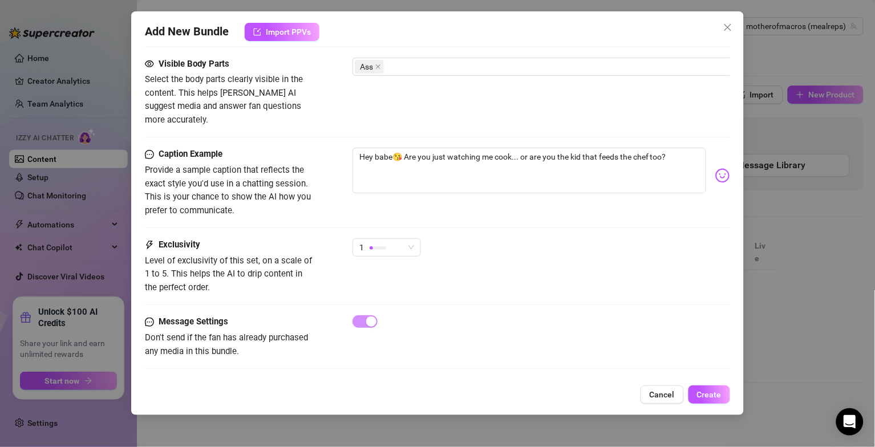
click at [256, 283] on div "Exclusivity Level of exclusivity of this set, on a scale of 1 to 5. This helps …" at bounding box center [437, 276] width 585 height 77
click at [724, 394] on button "Create" at bounding box center [709, 395] width 42 height 18
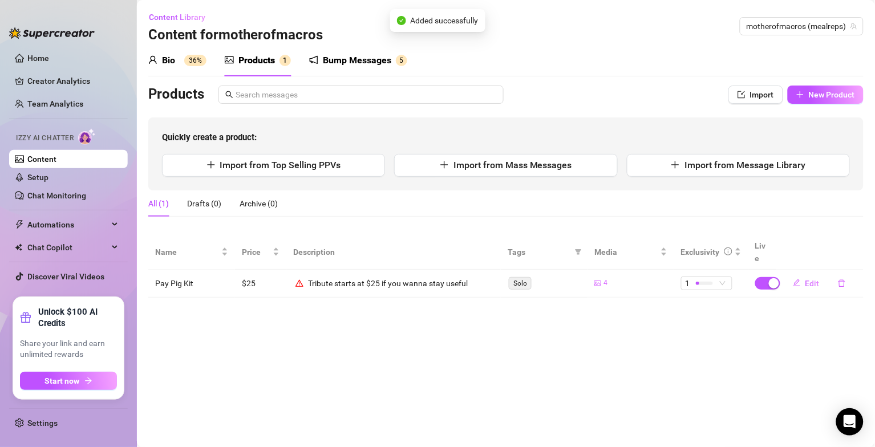
click at [522, 225] on div "All (1) Drafts (0) Archive (0)" at bounding box center [505, 207] width 715 height 35
click at [332, 277] on div "Tribute starts at $25 if you wanna stay useful" at bounding box center [388, 283] width 160 height 13
click at [809, 279] on span "Edit" at bounding box center [812, 283] width 14 height 9
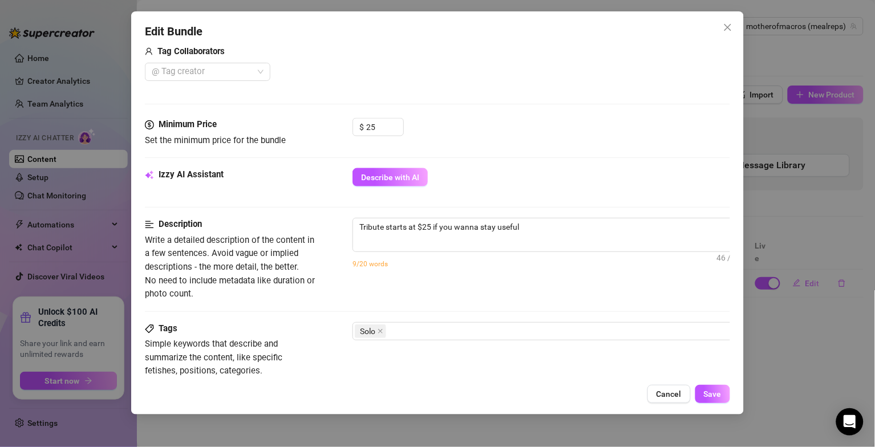
scroll to position [383, 0]
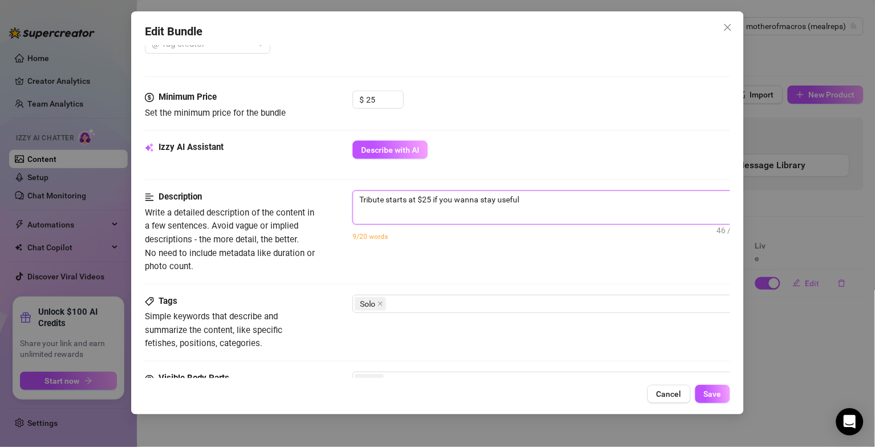
click at [532, 196] on textarea "Tribute starts at $25 if you wanna stay useful" at bounding box center [552, 199] width 398 height 17
click at [692, 375] on div "Account motherofmacros (@mealreps) Name Name is for your internal organization …" at bounding box center [437, 211] width 585 height 333
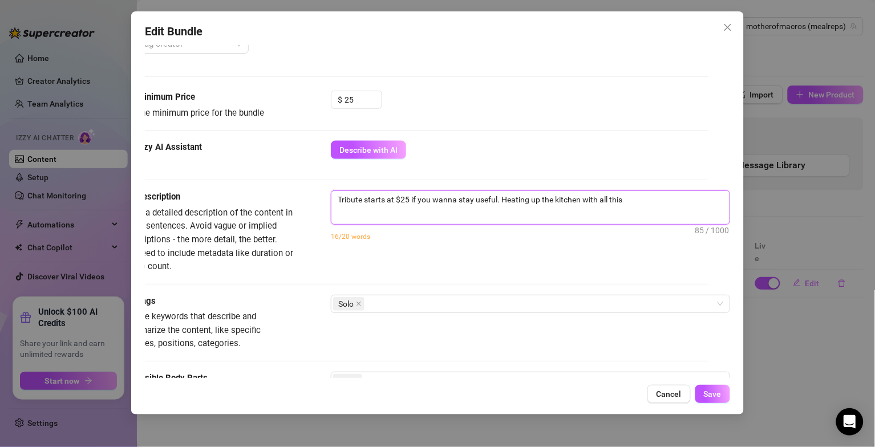
click at [642, 205] on textarea "Tribute starts at $25 if you wanna stay useful. Heating up the kitchen with all…" at bounding box center [530, 199] width 398 height 17
drag, startPoint x: 324, startPoint y: 200, endPoint x: 485, endPoint y: 220, distance: 162.0
click at [485, 220] on span "Tribute starts at $25 if you wanna stay useful. Heating up the kitchen with all…" at bounding box center [530, 207] width 399 height 34
click at [663, 193] on textarea ". Heating up the kitchen with all this Peach in the way." at bounding box center [530, 199] width 398 height 17
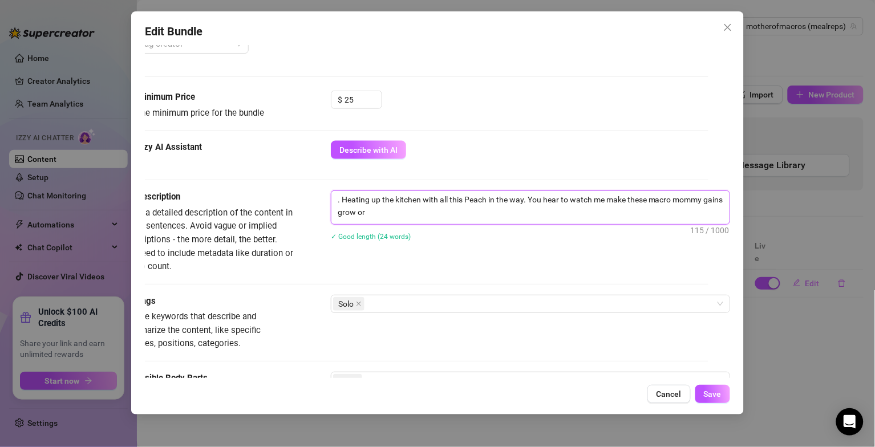
click at [578, 210] on textarea ". Heating up the kitchen with all this Peach in the way. You hear to watch me m…" at bounding box center [530, 206] width 398 height 30
paste textarea "Tribute starts at $25 if you wanna stay useful"
click at [377, 213] on textarea ". Heating up the kitchen with all this Peach in the way. You hear to watch me m…" at bounding box center [530, 206] width 398 height 30
click at [517, 214] on textarea ". Heating up the kitchen with all this Peach in the way. You hear to watch me m…" at bounding box center [530, 206] width 398 height 30
click at [473, 269] on div "Description Write a detailed description of the content in a few sentences. Avo…" at bounding box center [415, 231] width 585 height 83
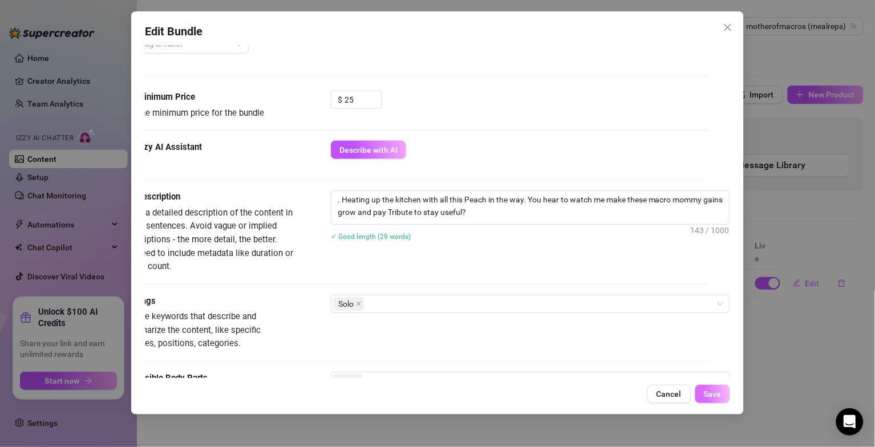
click at [711, 398] on span "Save" at bounding box center [713, 394] width 18 height 9
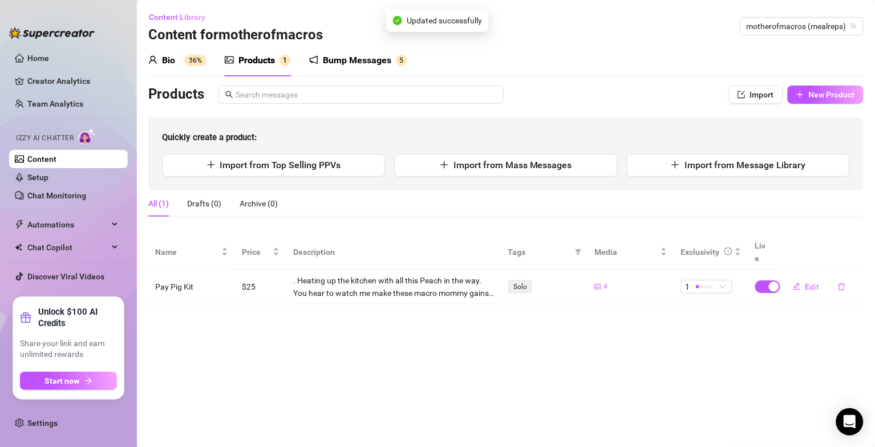
click at [699, 329] on main "Content Library Content for motherofmacros motherofmacros (mealreps) Bio 36% Pr…" at bounding box center [506, 223] width 738 height 447
click at [81, 383] on button "Start now" at bounding box center [68, 381] width 97 height 18
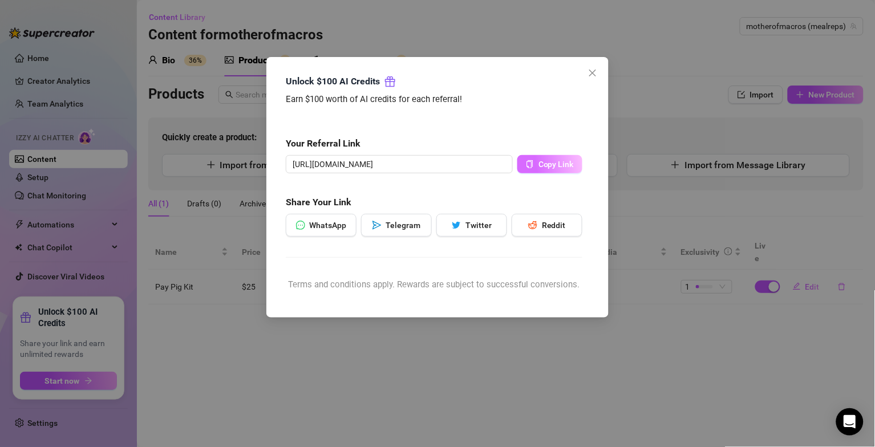
click at [557, 163] on span "Copy Link" at bounding box center [555, 164] width 35 height 9
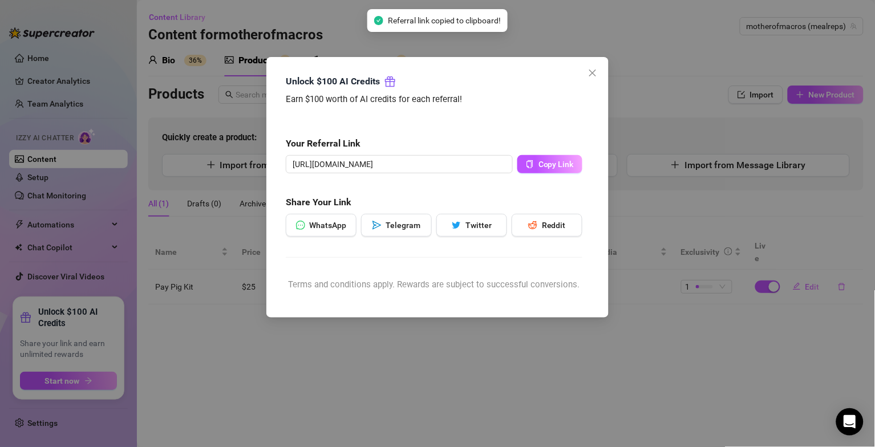
click at [631, 31] on div "Unlock $100 AI Credits Earn $100 worth of AI credits for each referral! Your Re…" at bounding box center [437, 223] width 875 height 447
